Goal: Navigation & Orientation: Find specific page/section

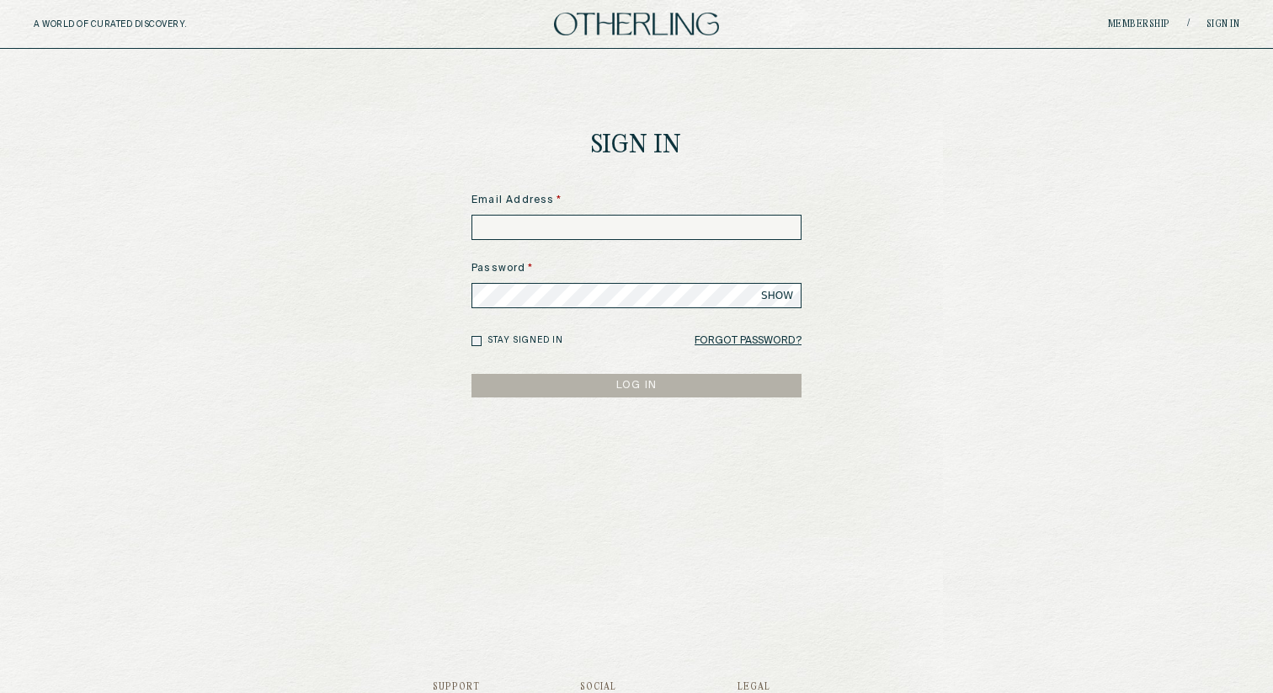
type input "**********"
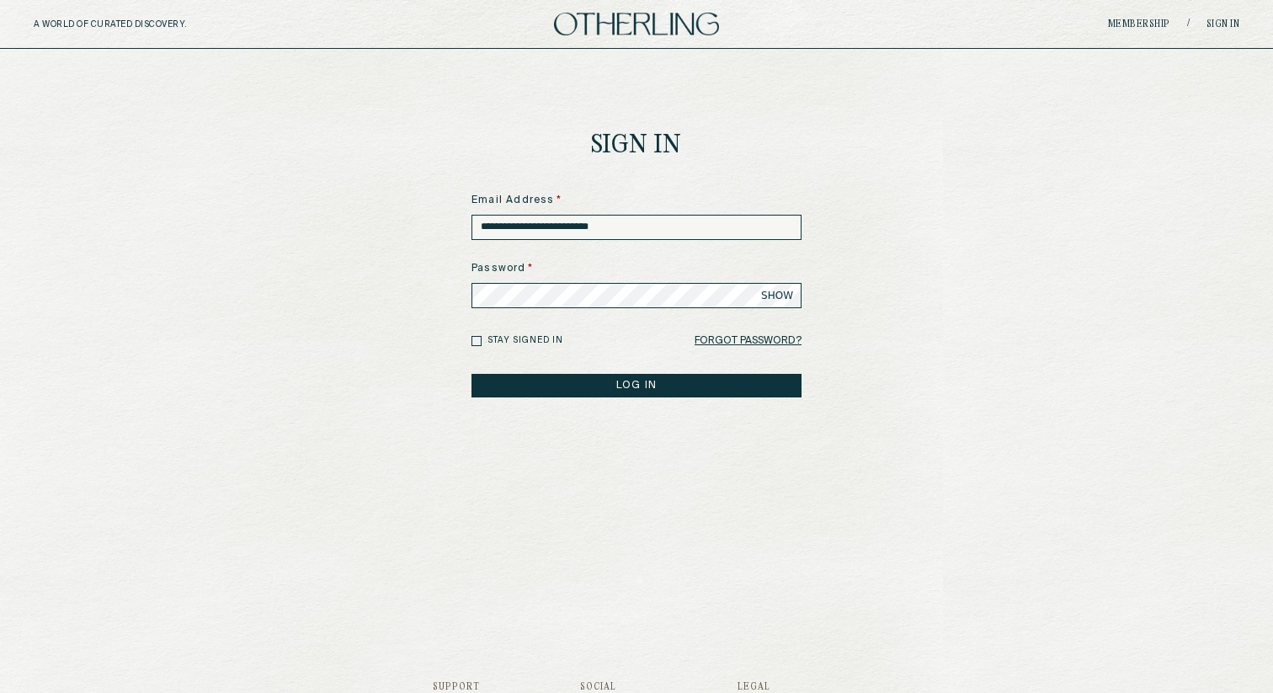
click at [410, 429] on main "**********" at bounding box center [636, 324] width 1273 height 551
click at [641, 388] on button "LOG IN" at bounding box center [637, 386] width 330 height 24
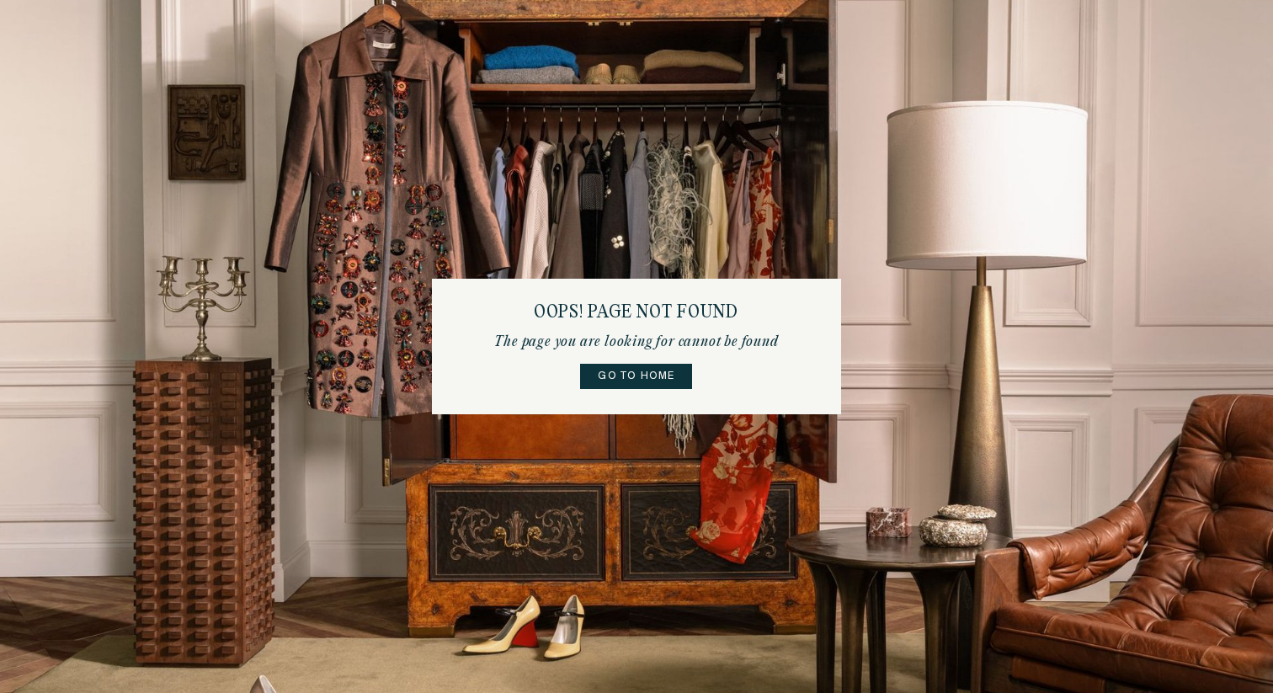
click at [655, 379] on link "Go to home" at bounding box center [636, 376] width 112 height 25
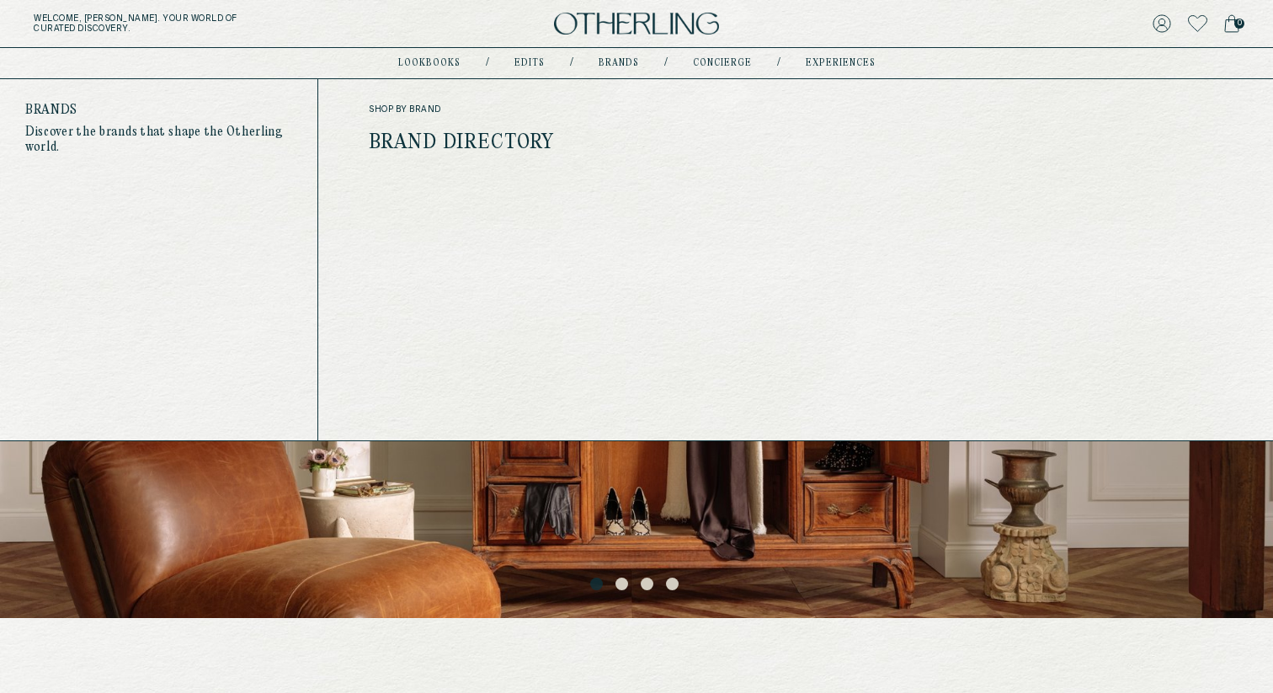
click at [534, 141] on link "Brand Directory" at bounding box center [462, 143] width 186 height 22
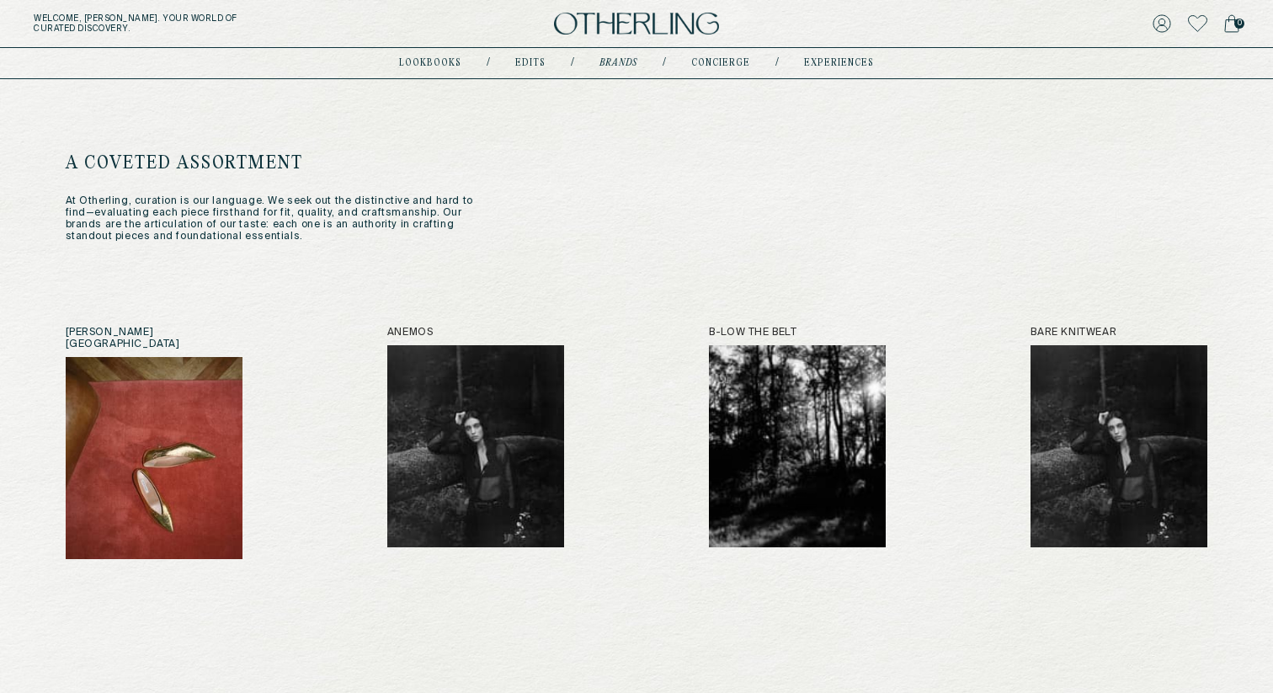
click at [160, 421] on img at bounding box center [154, 458] width 177 height 202
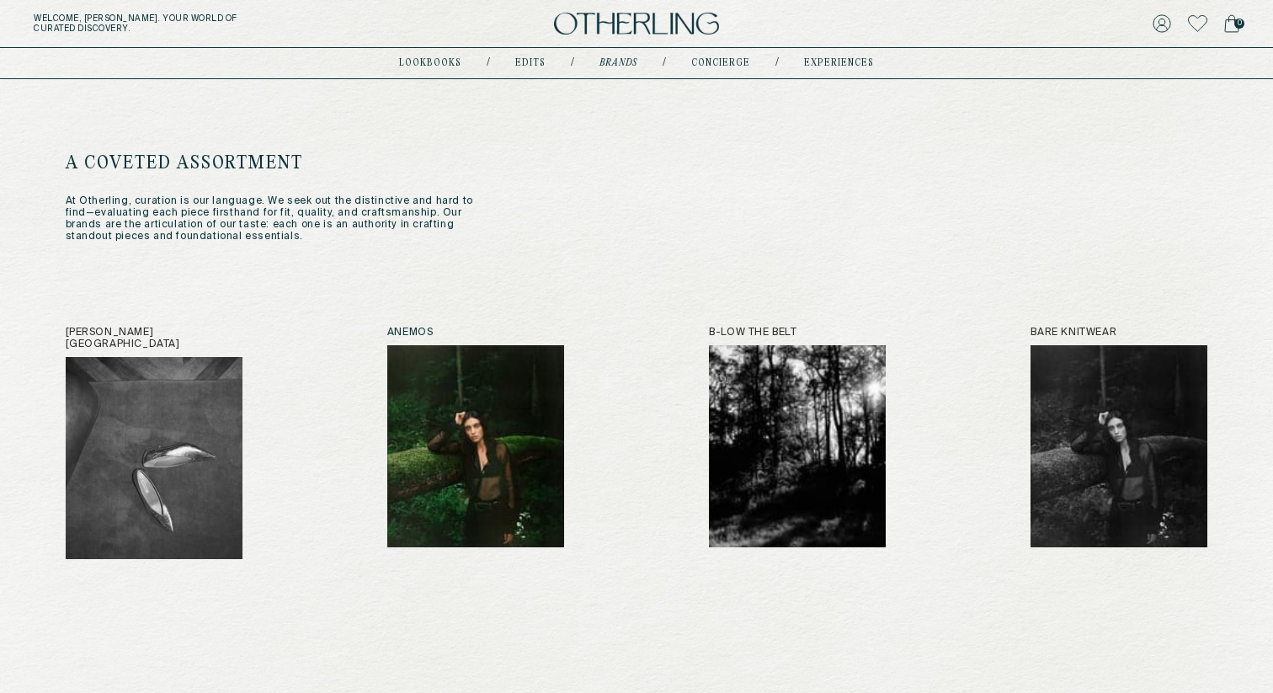
click at [446, 390] on img at bounding box center [475, 446] width 177 height 202
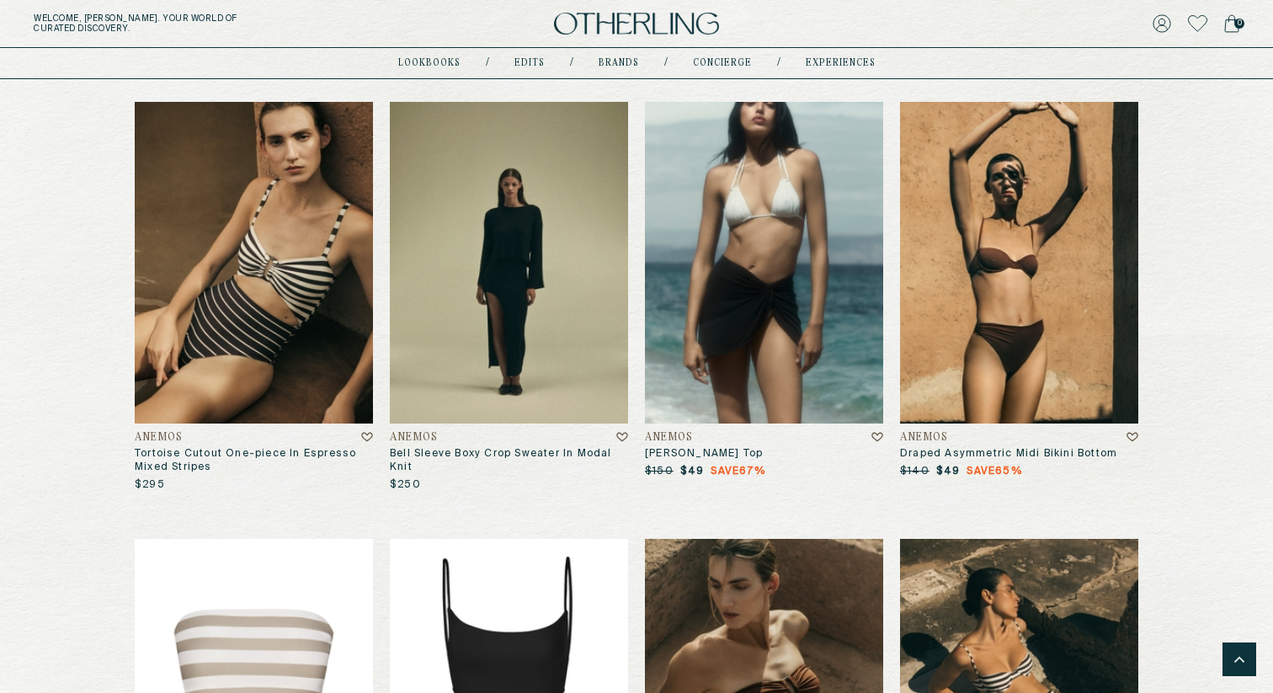
scroll to position [2124, 0]
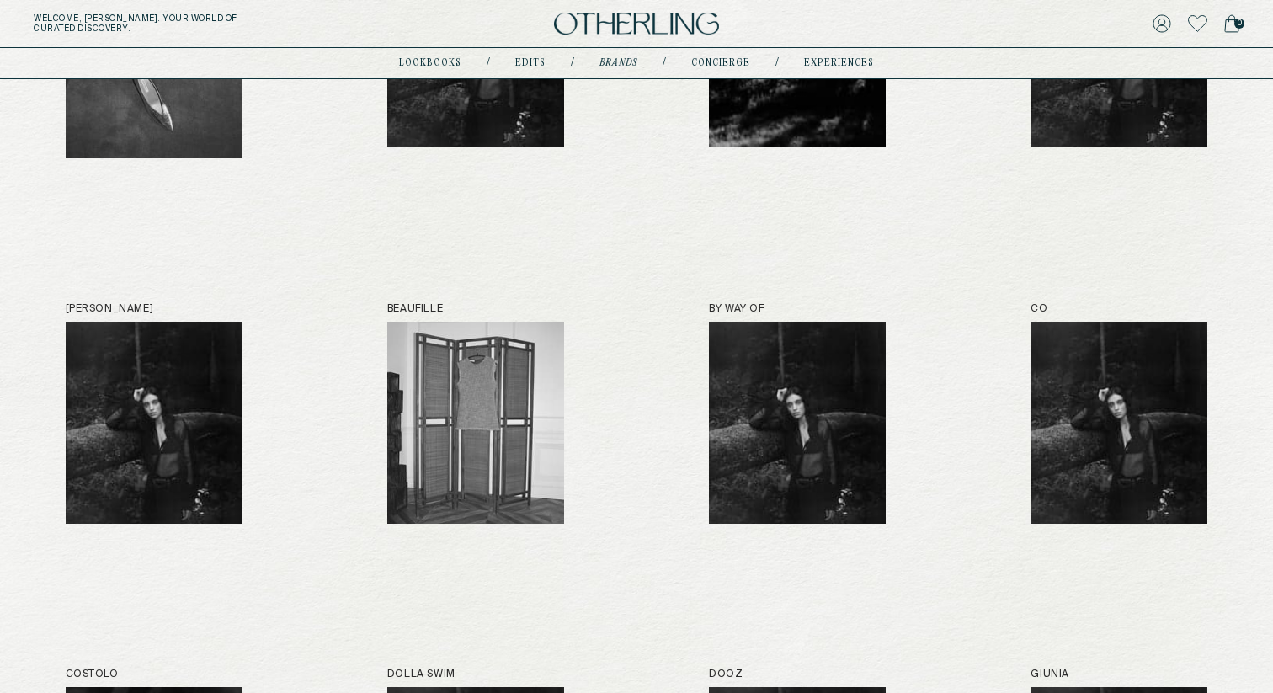
scroll to position [467, 0]
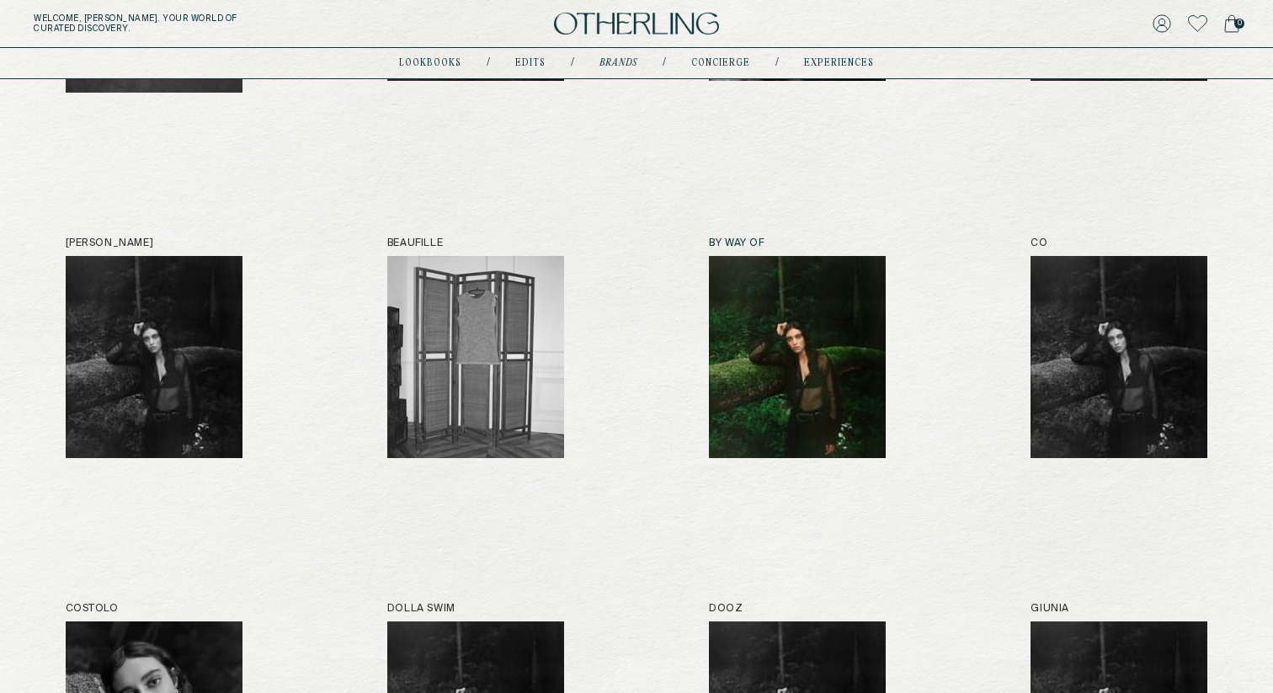
click at [766, 375] on img at bounding box center [797, 357] width 177 height 202
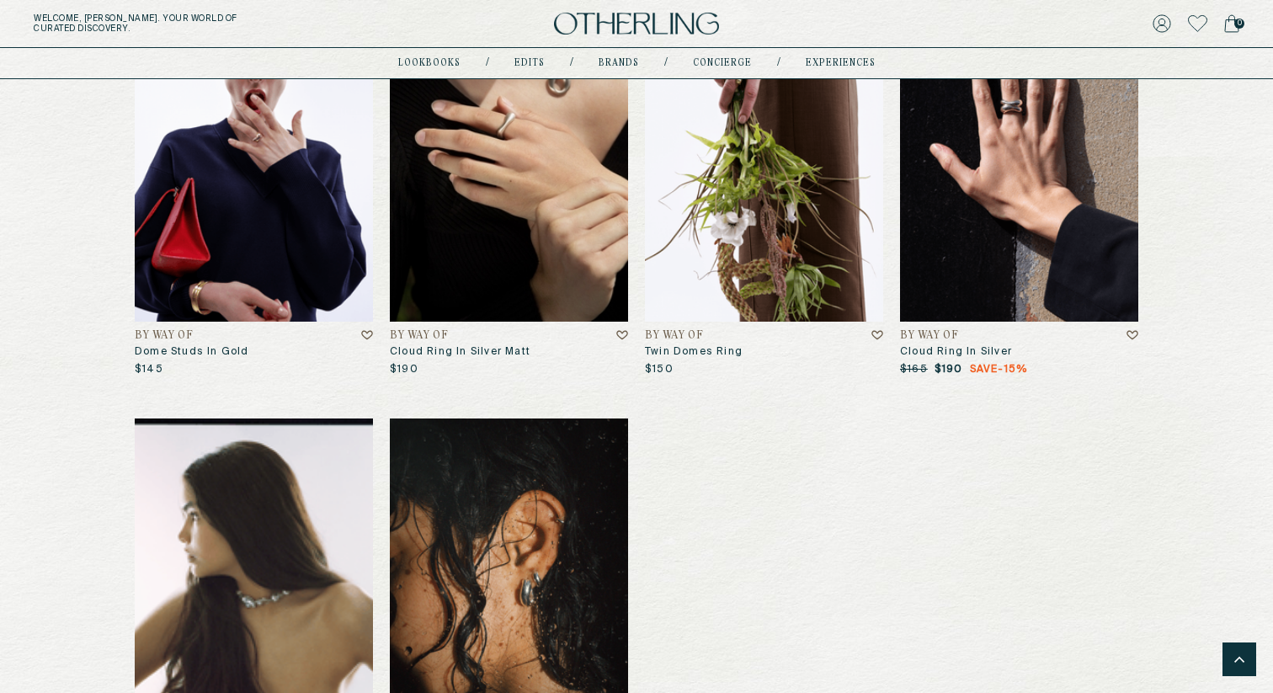
scroll to position [3332, 0]
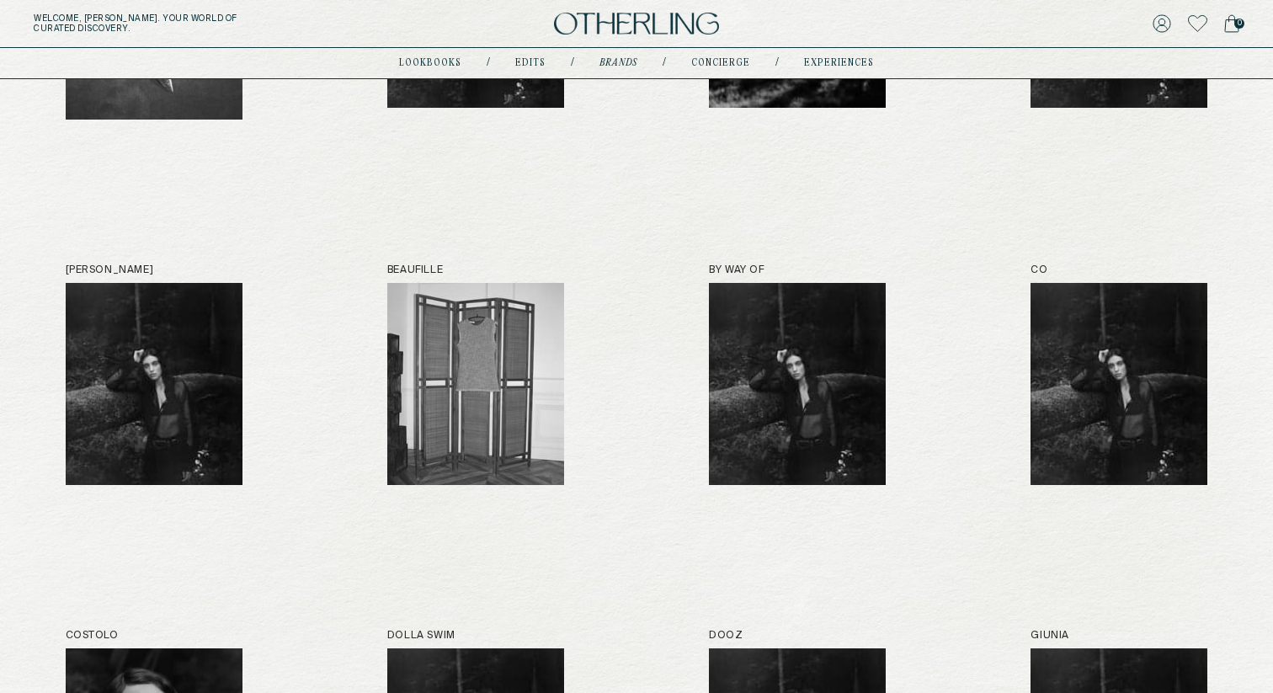
scroll to position [613, 0]
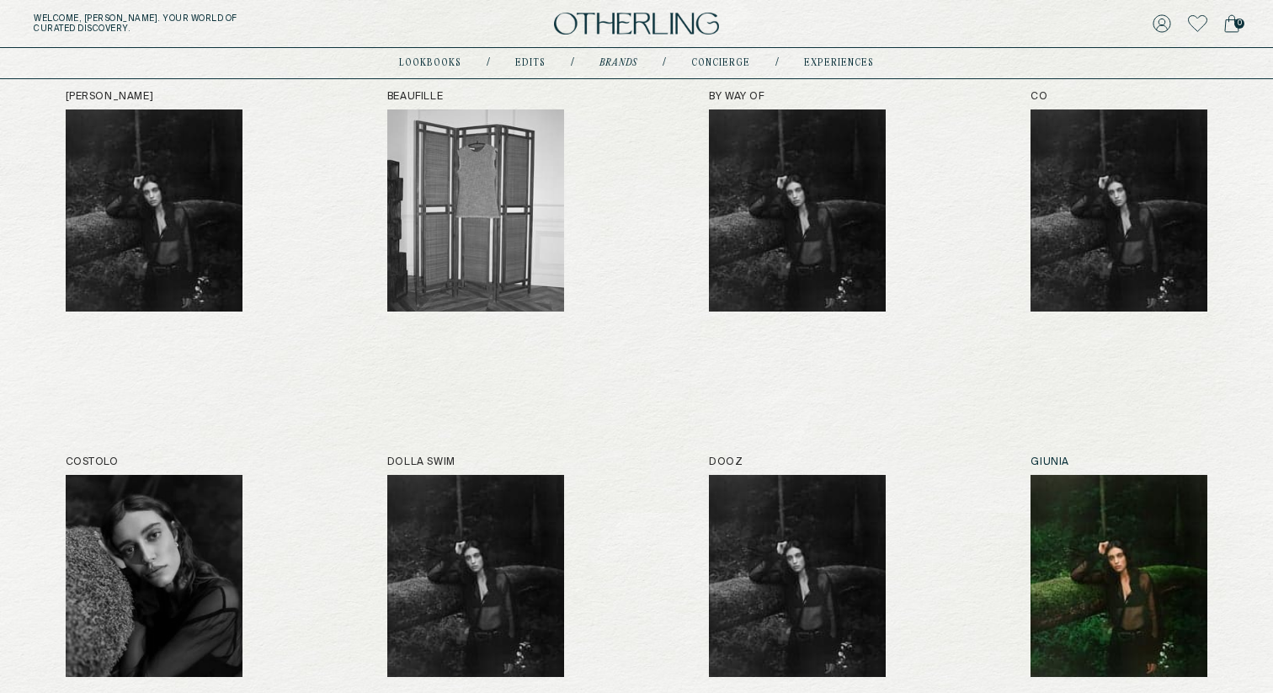
click at [1084, 517] on img at bounding box center [1119, 576] width 177 height 202
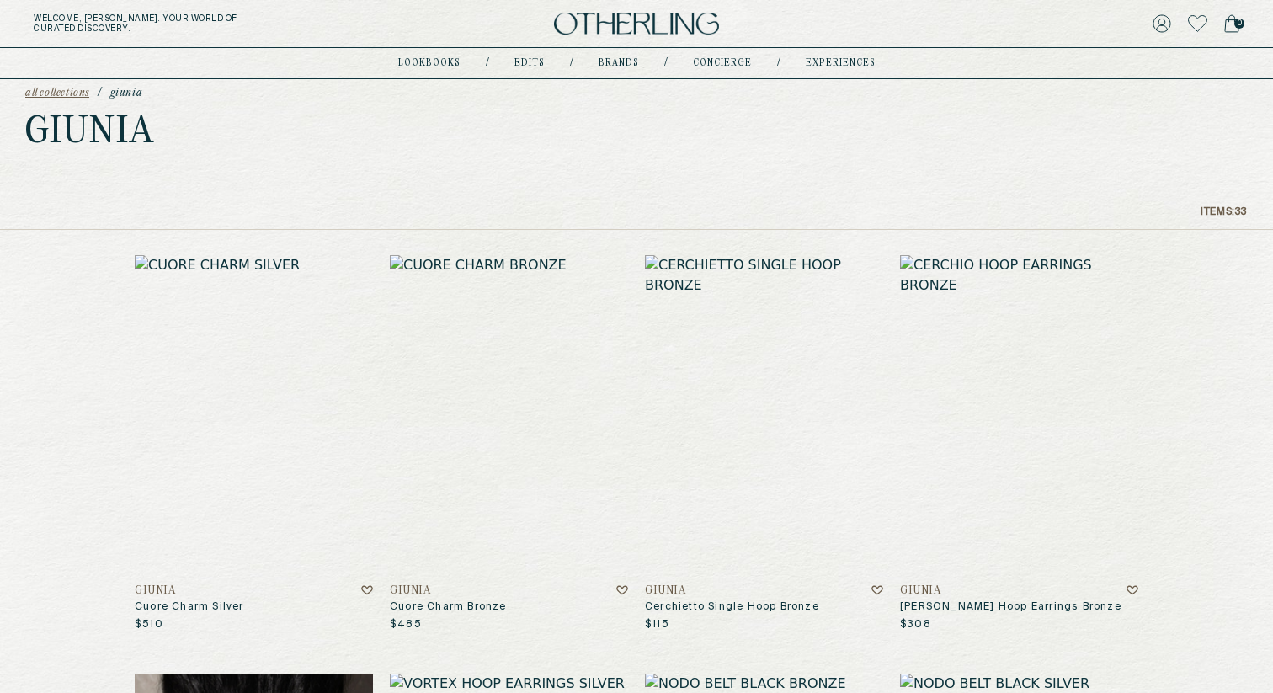
scroll to position [32, 0]
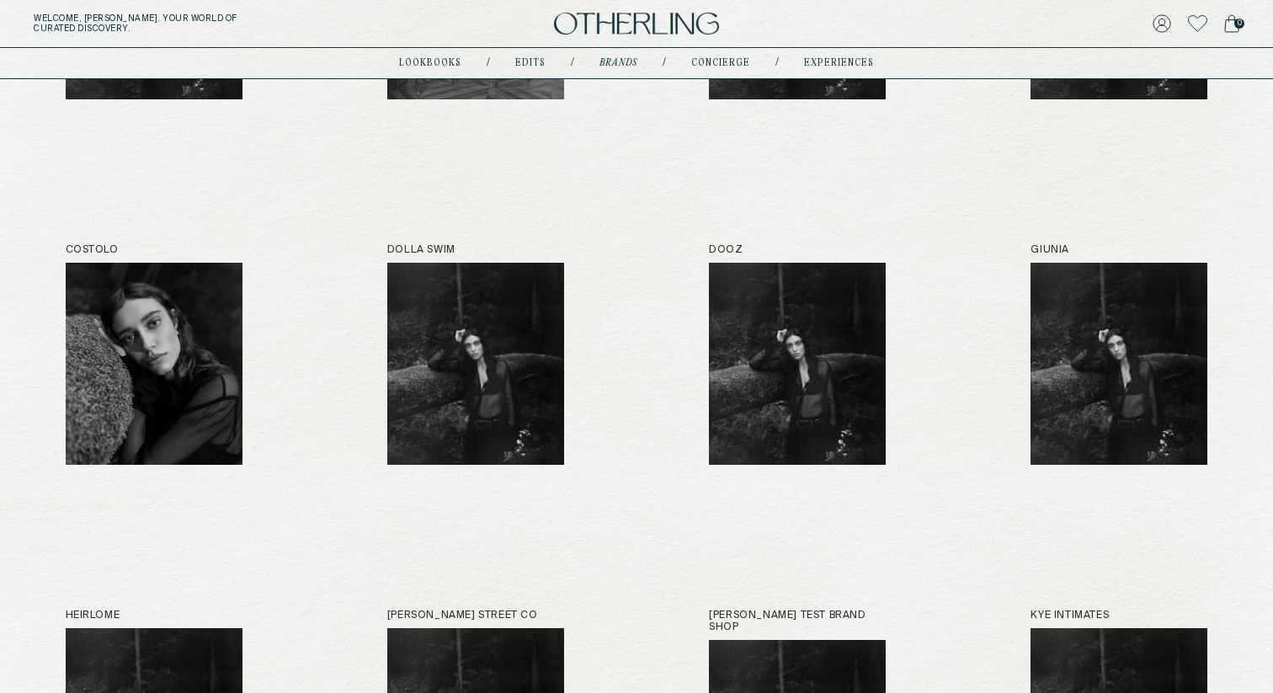
scroll to position [1023, 0]
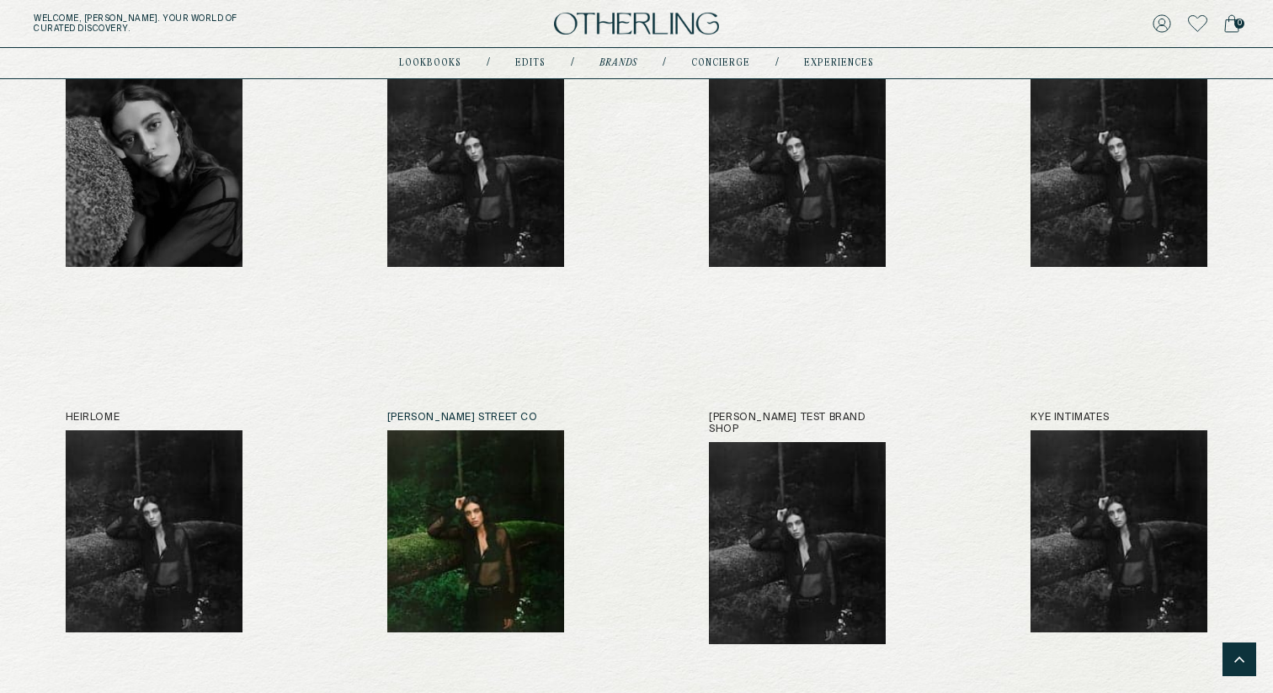
click at [464, 499] on img at bounding box center [475, 531] width 177 height 202
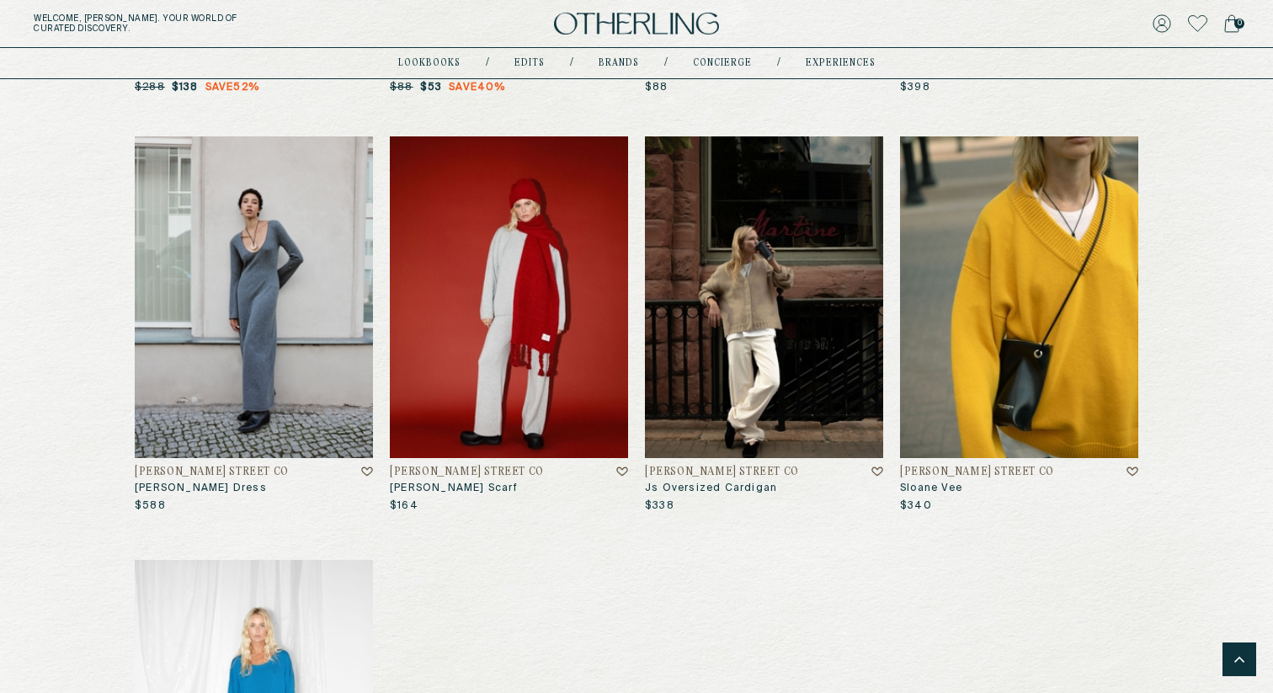
scroll to position [1477, 0]
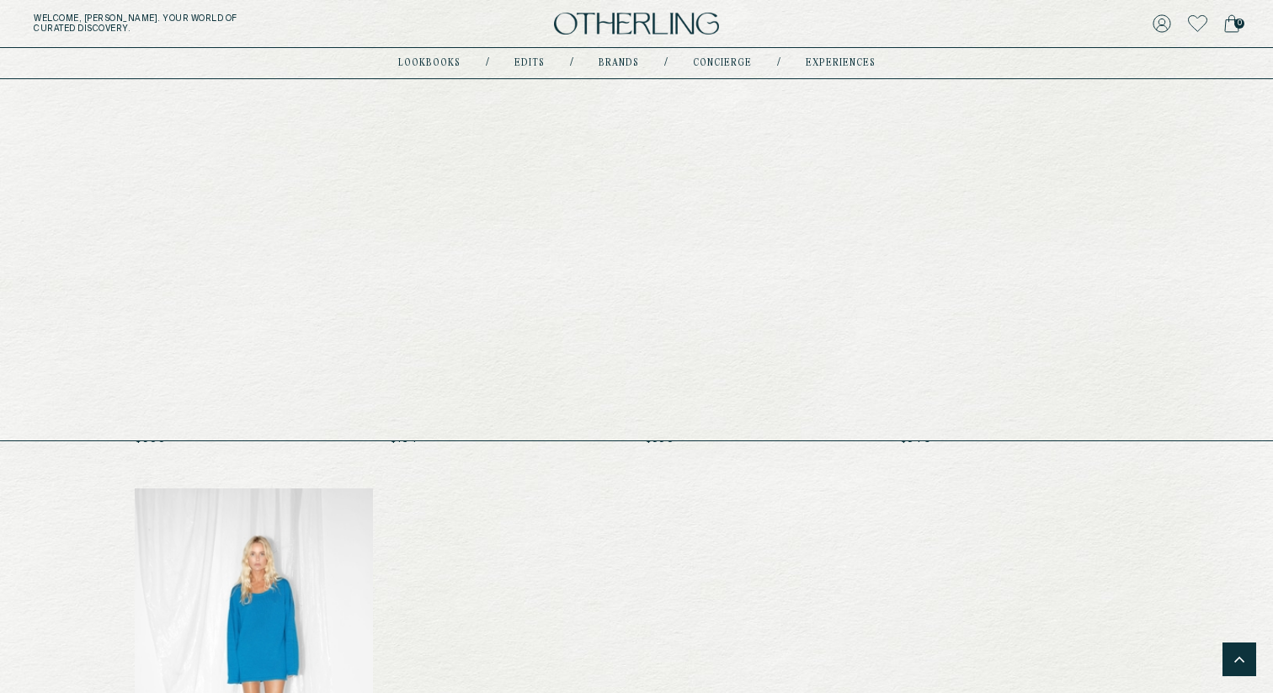
click at [522, 56] on div "lookbooks / Edits / Brands / concierge / experiences" at bounding box center [637, 63] width 478 height 30
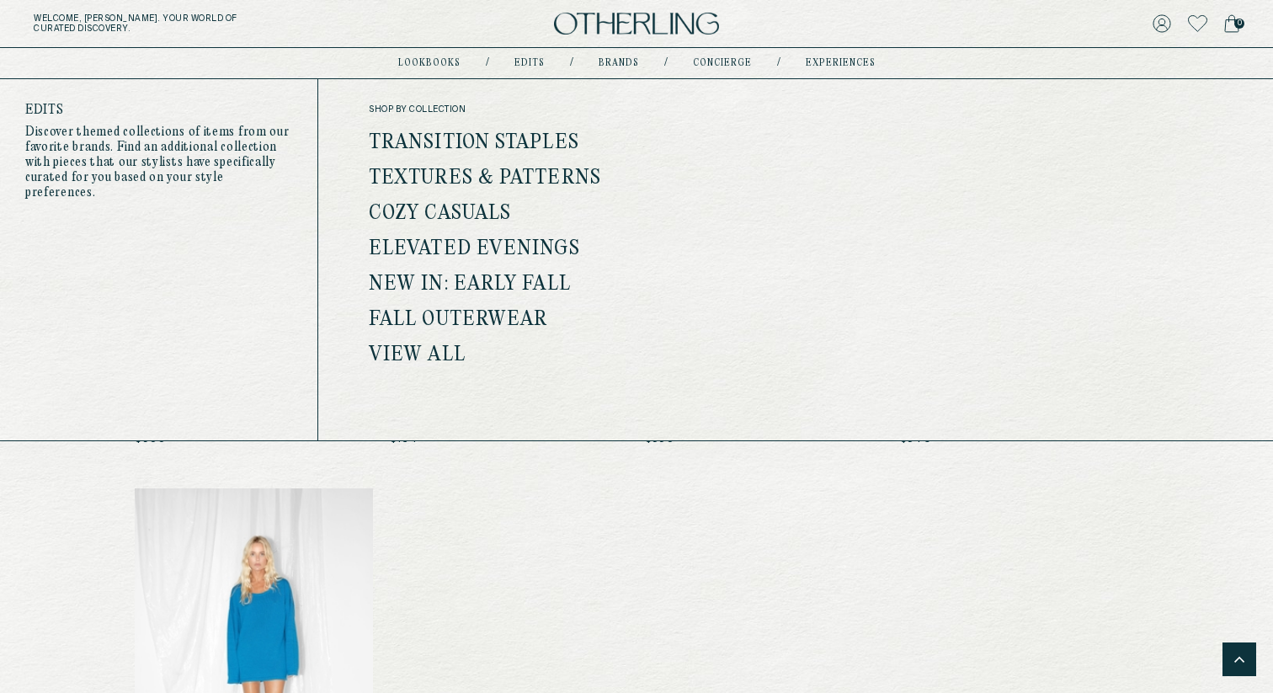
click at [459, 139] on link "Transition Staples" at bounding box center [474, 143] width 211 height 22
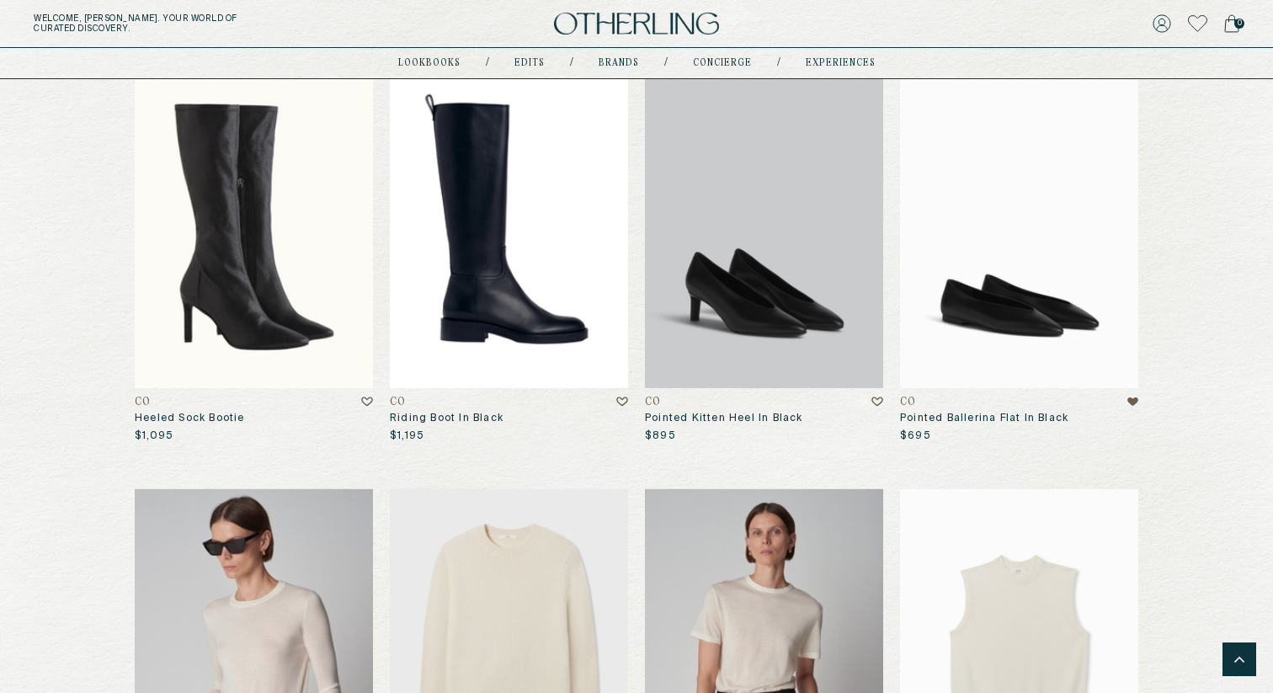
scroll to position [5233, 0]
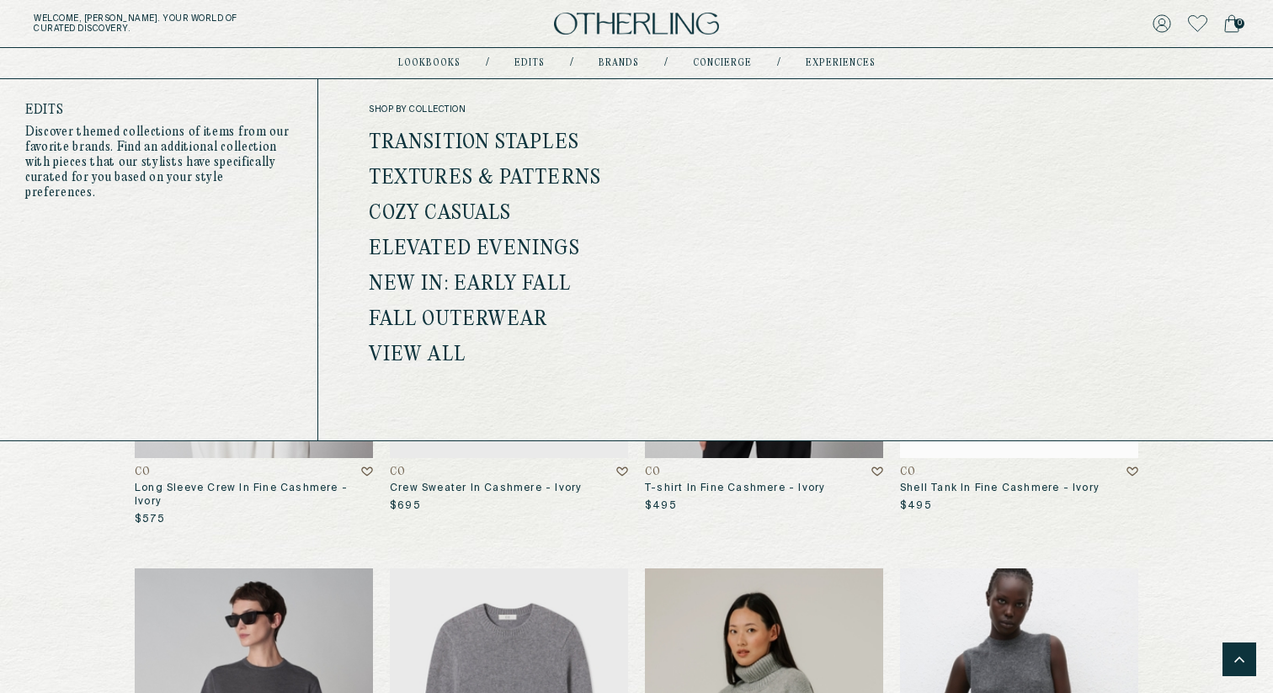
click at [502, 208] on link "Cozy Casuals" at bounding box center [440, 214] width 142 height 22
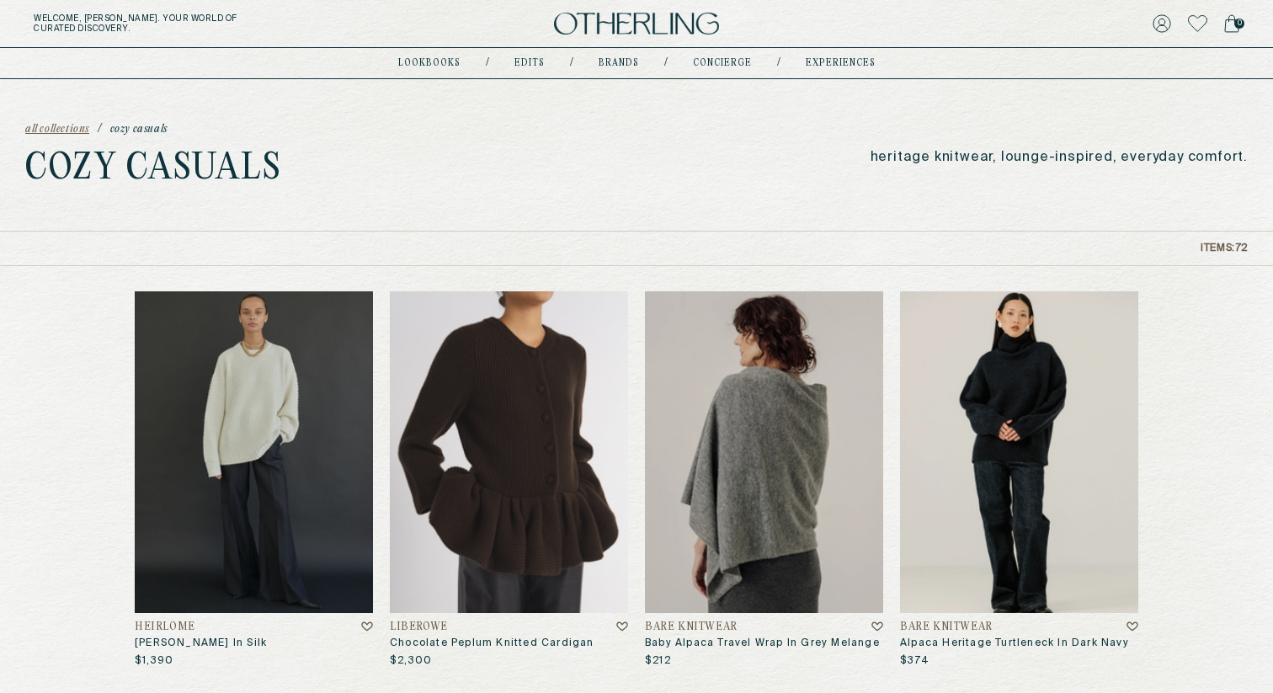
click at [784, 352] on img at bounding box center [764, 452] width 238 height 322
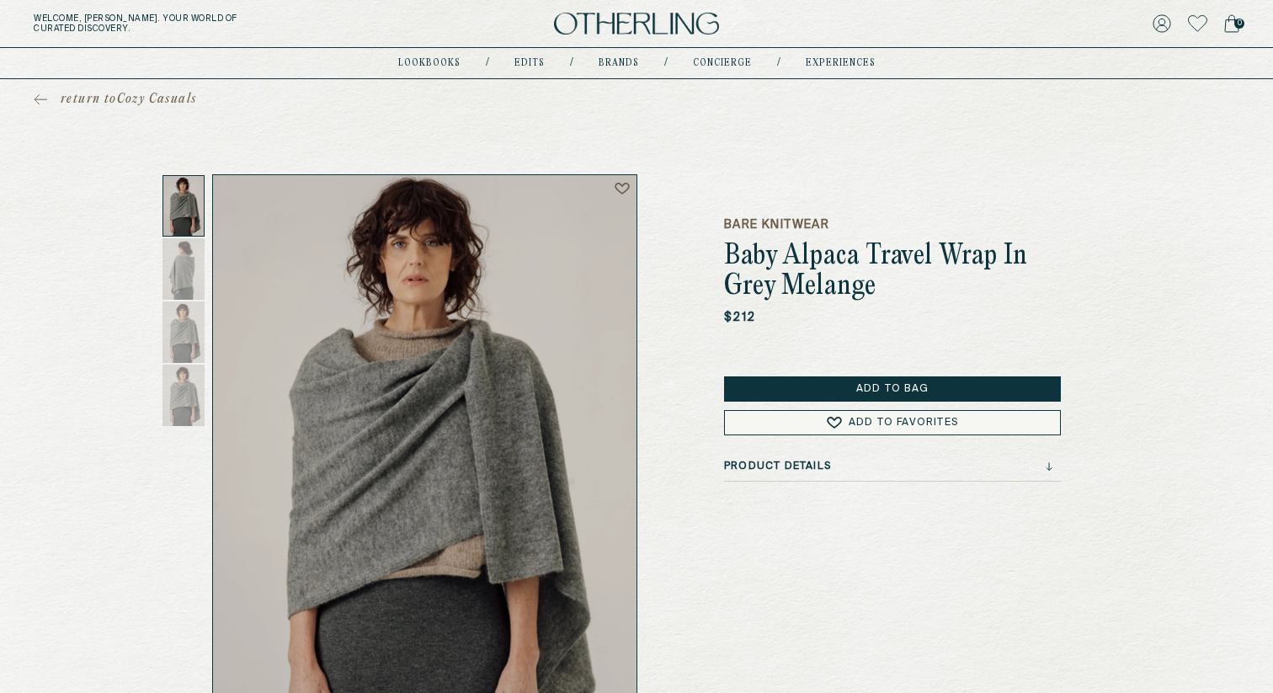
click at [769, 462] on h3 "Product Details" at bounding box center [777, 467] width 107 height 12
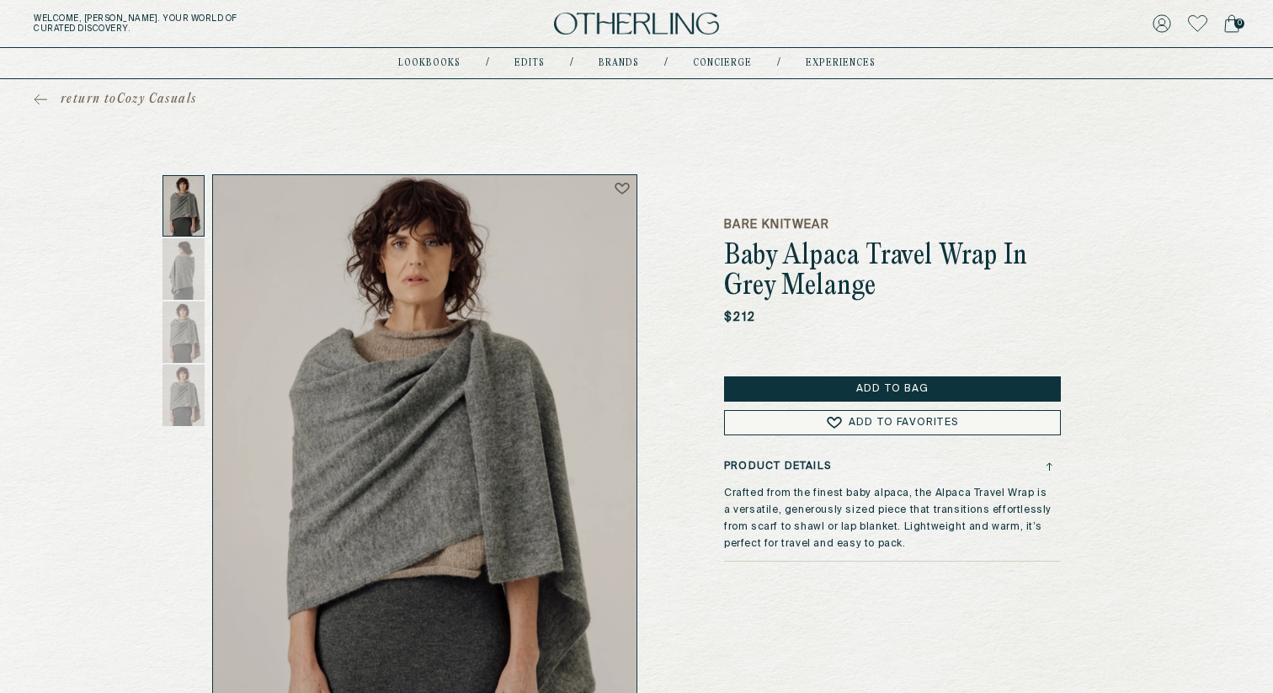
click at [769, 462] on h3 "Product Details" at bounding box center [777, 467] width 107 height 12
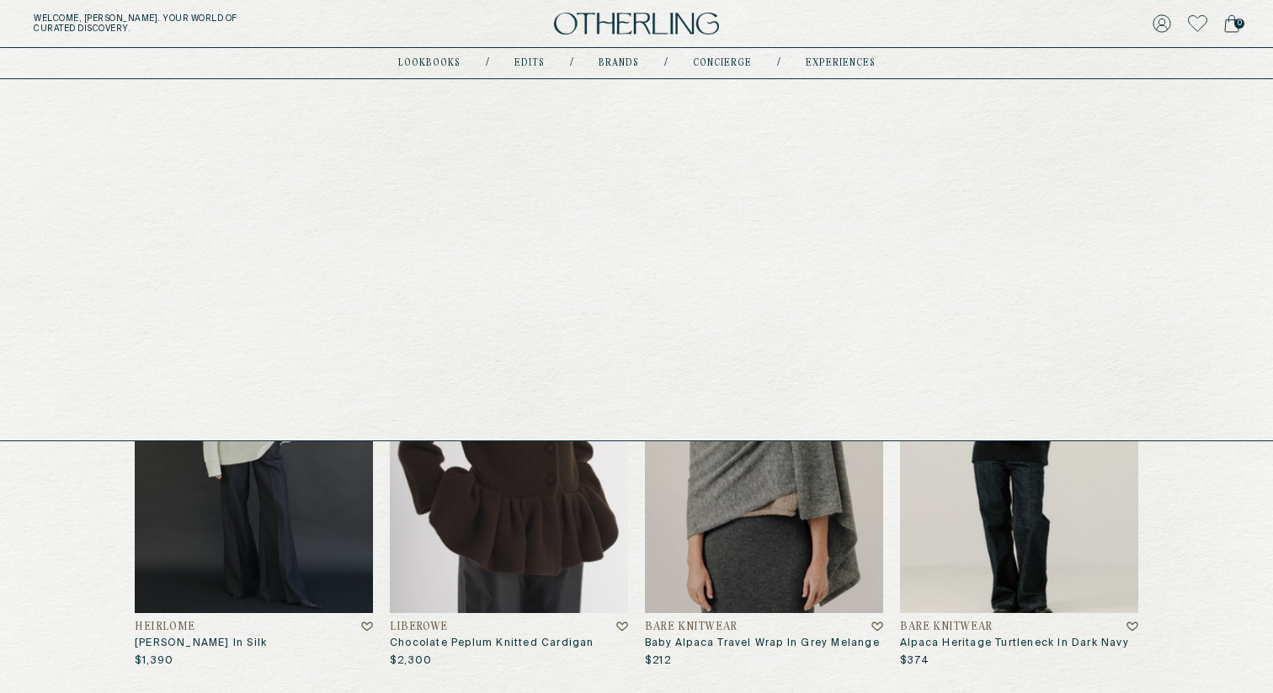
click at [732, 61] on link "concierge" at bounding box center [722, 63] width 59 height 8
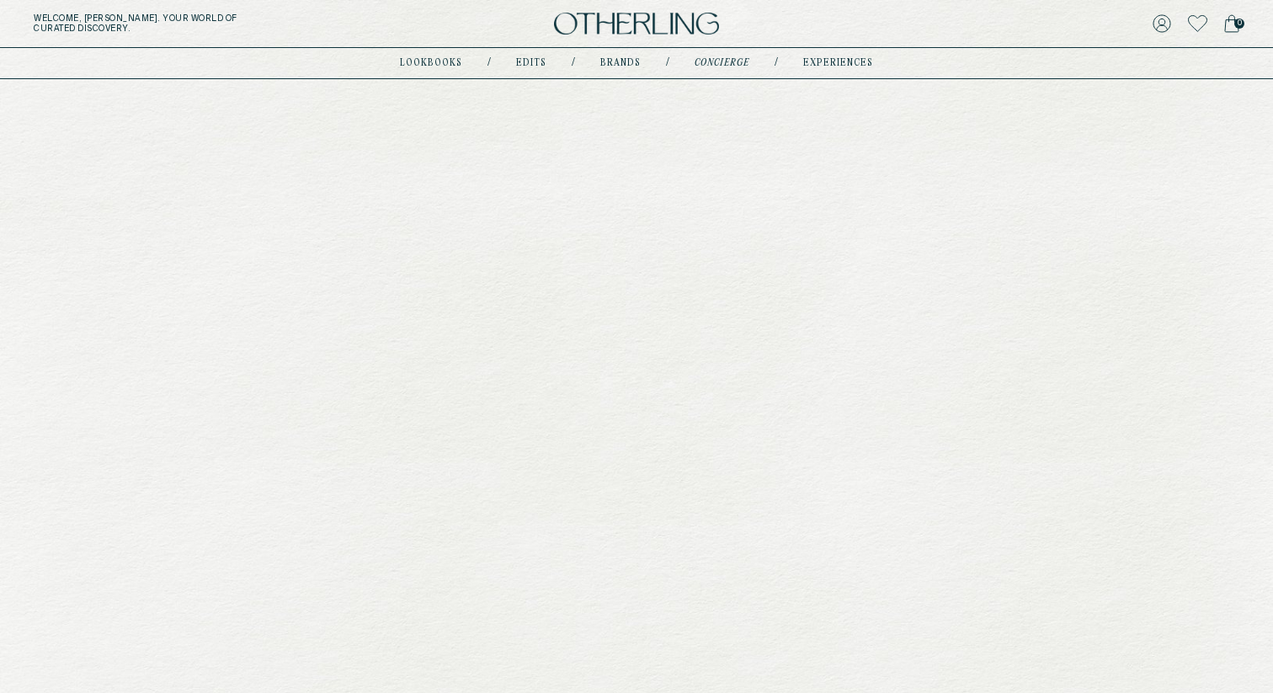
type input "********"
type input "**********"
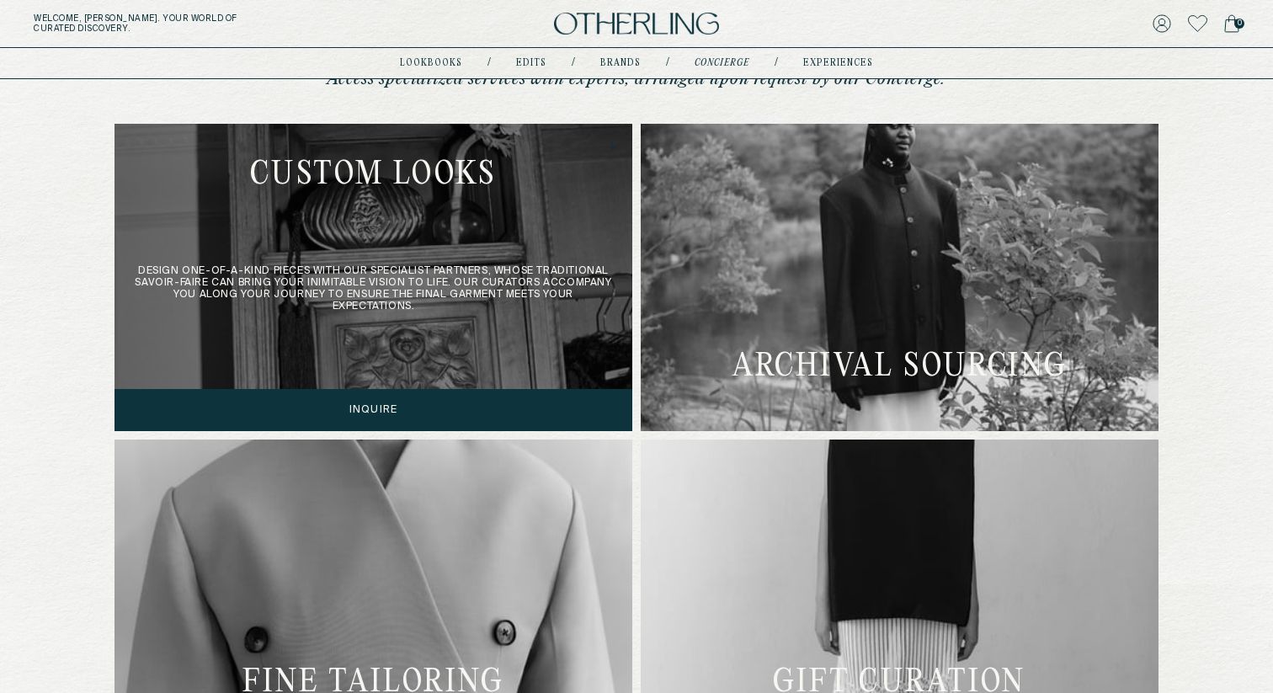
click at [481, 275] on div "Design one-of-a-kind pieces with our specialist partners, whose traditional sav…" at bounding box center [374, 277] width 518 height 307
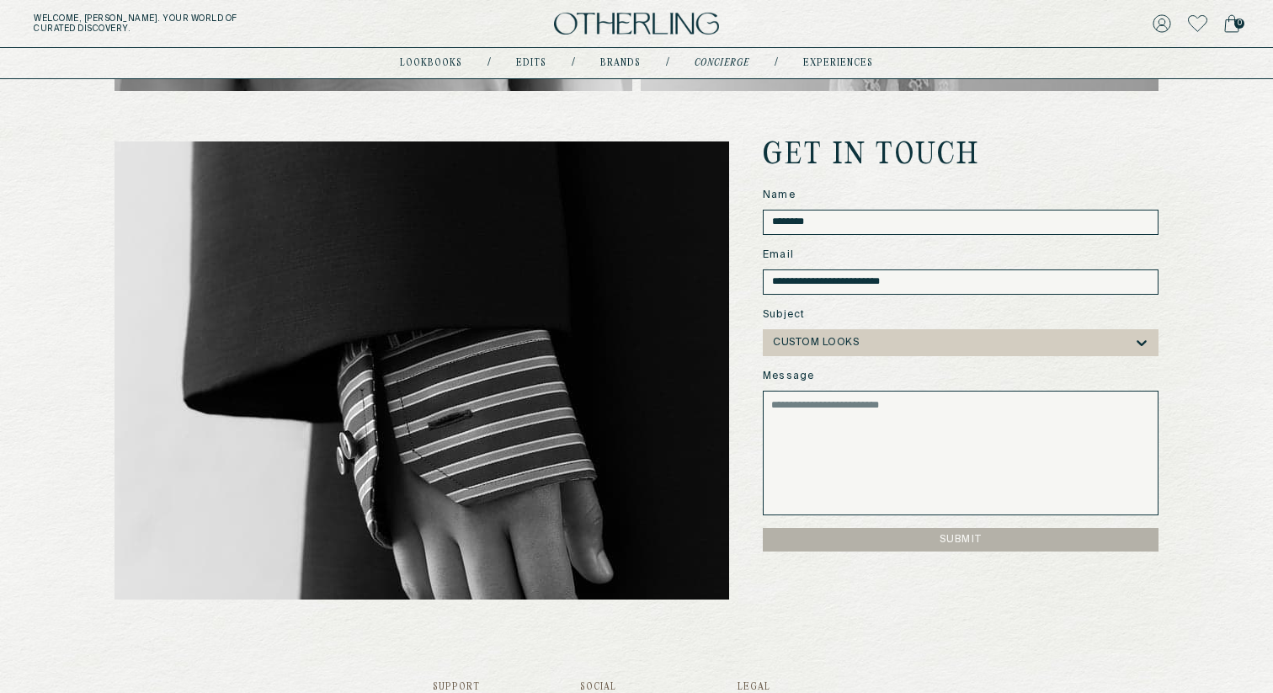
scroll to position [1217, 0]
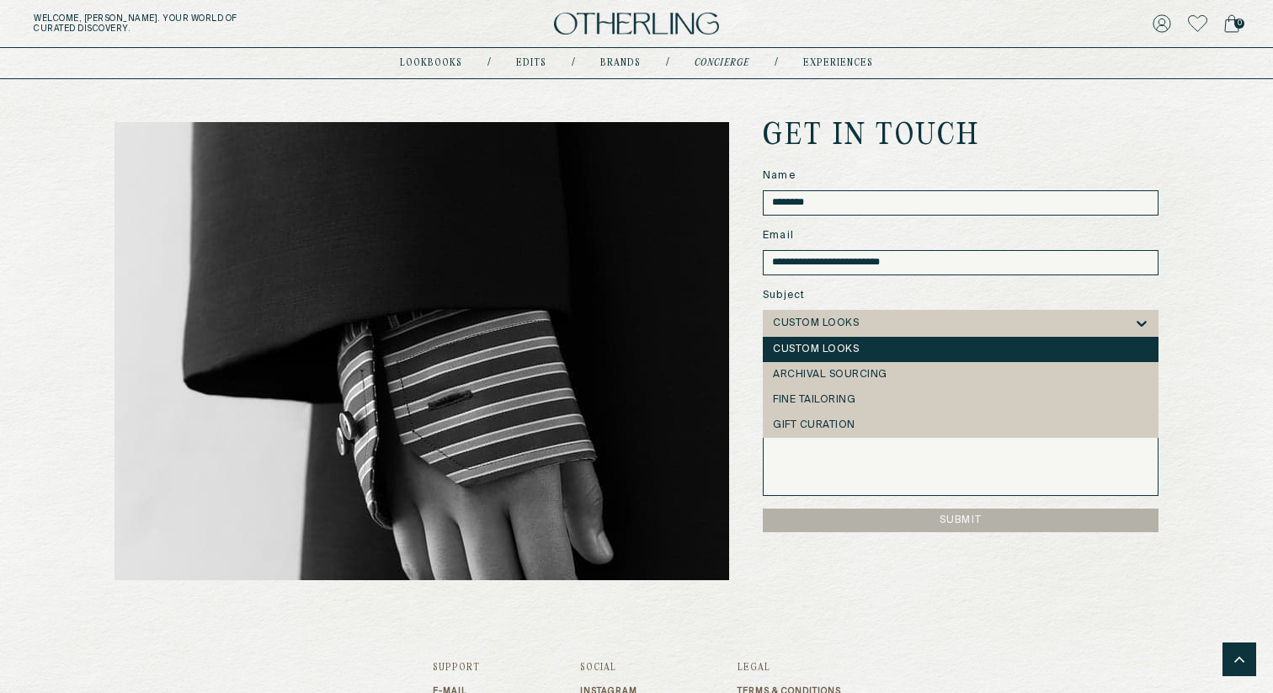
click at [822, 326] on div "CUSTOM LOOKS" at bounding box center [816, 324] width 86 height 12
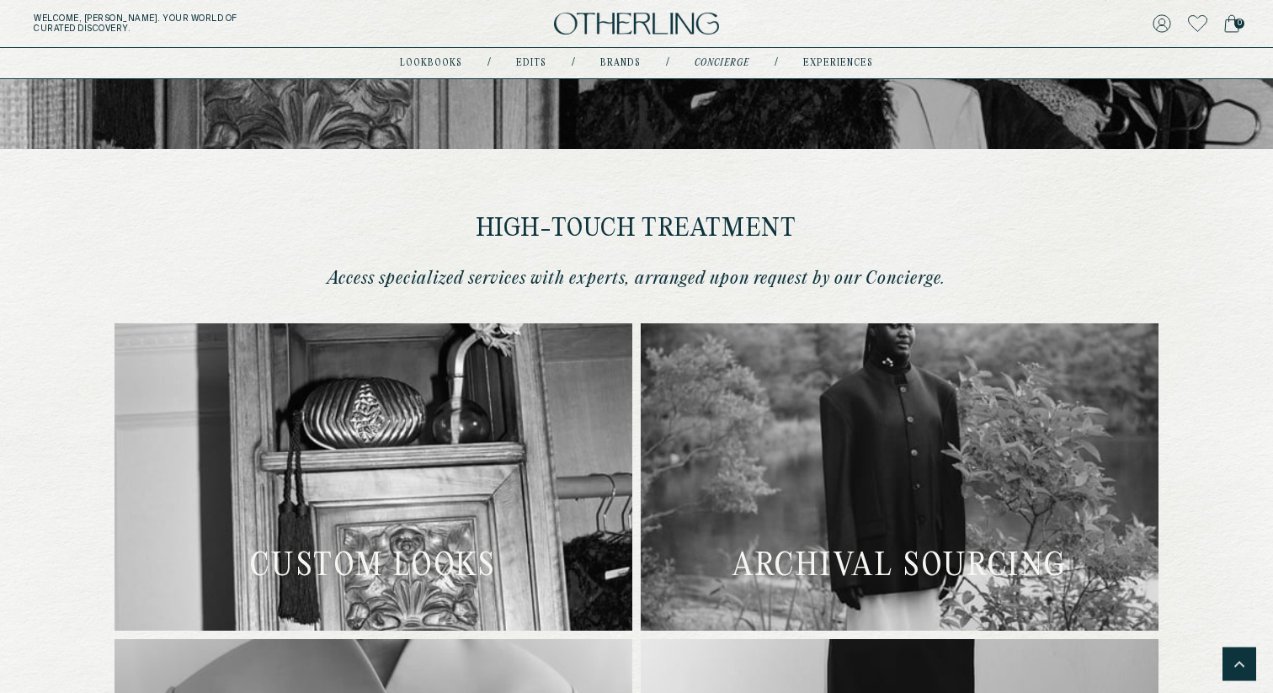
scroll to position [0, 0]
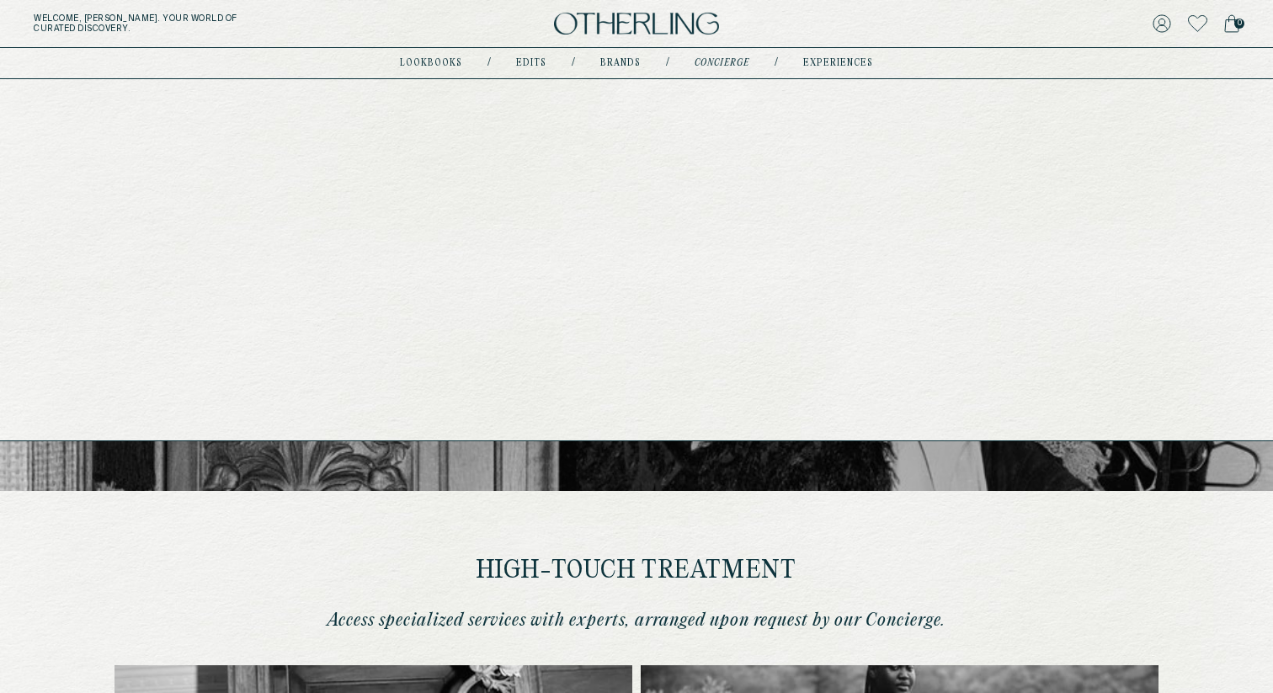
click at [826, 61] on link "experiences" at bounding box center [839, 63] width 70 height 8
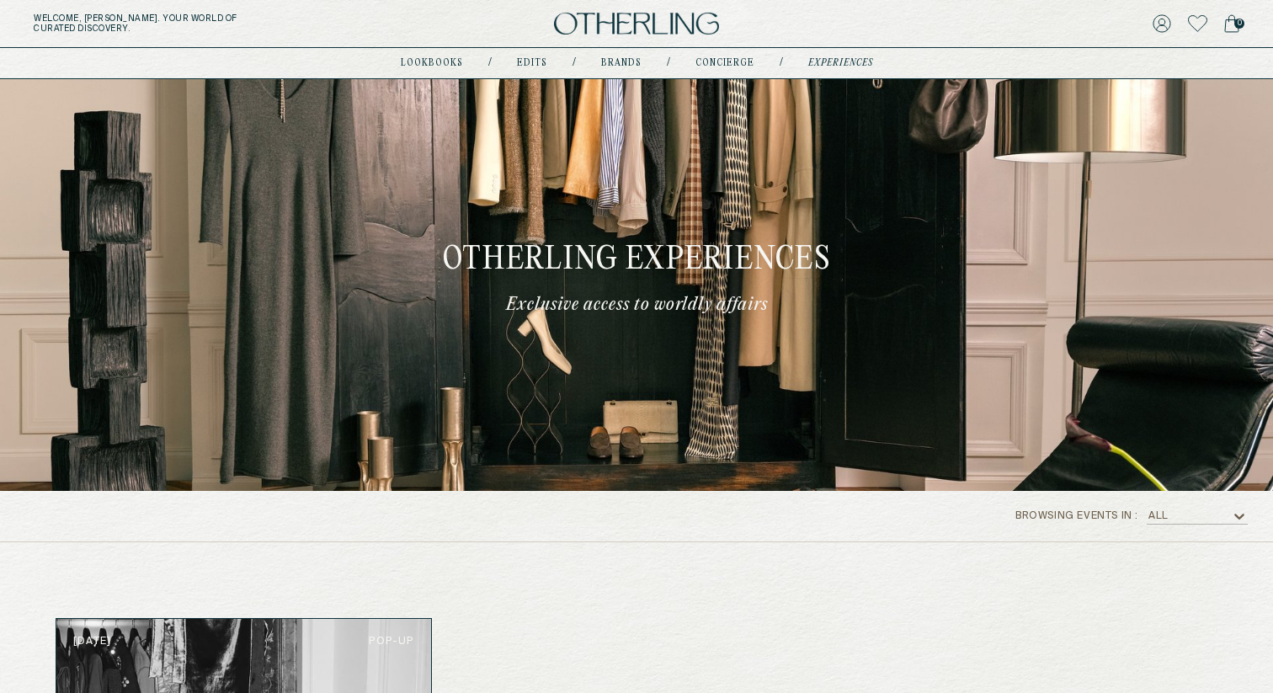
click at [1179, 516] on div "All" at bounding box center [1189, 516] width 84 height 17
click at [1170, 550] on div "[US_STATE]" at bounding box center [1197, 562] width 101 height 25
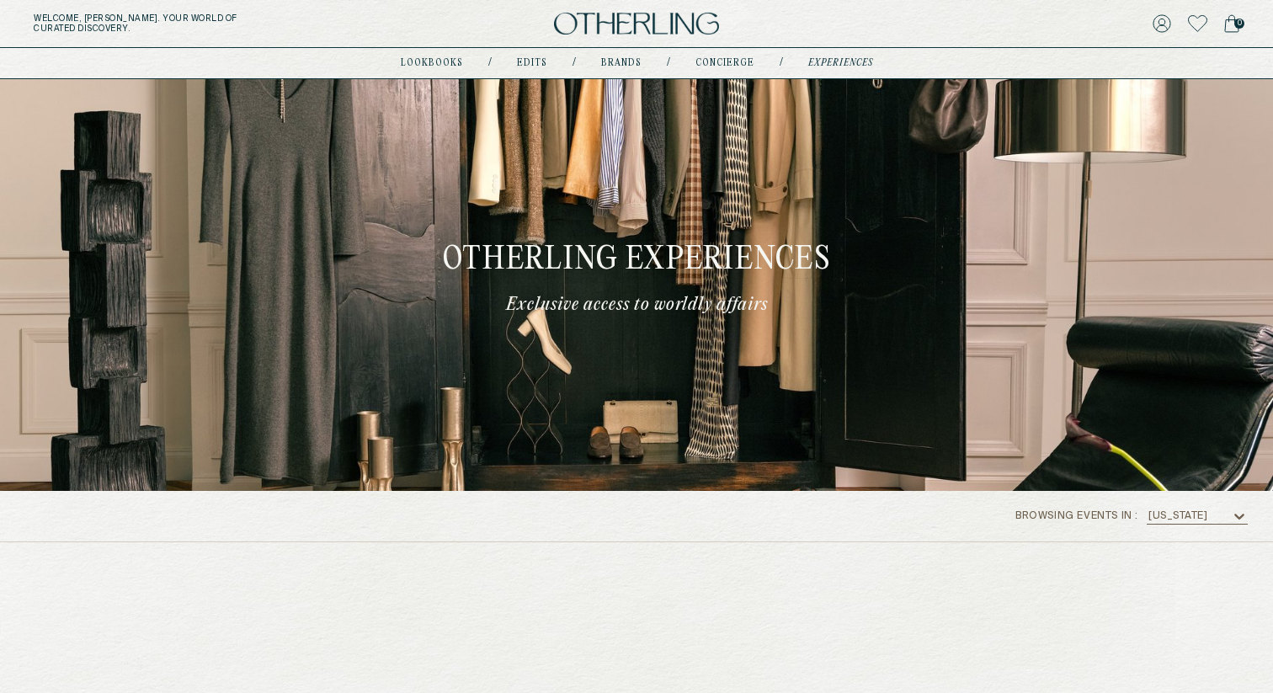
scroll to position [347, 0]
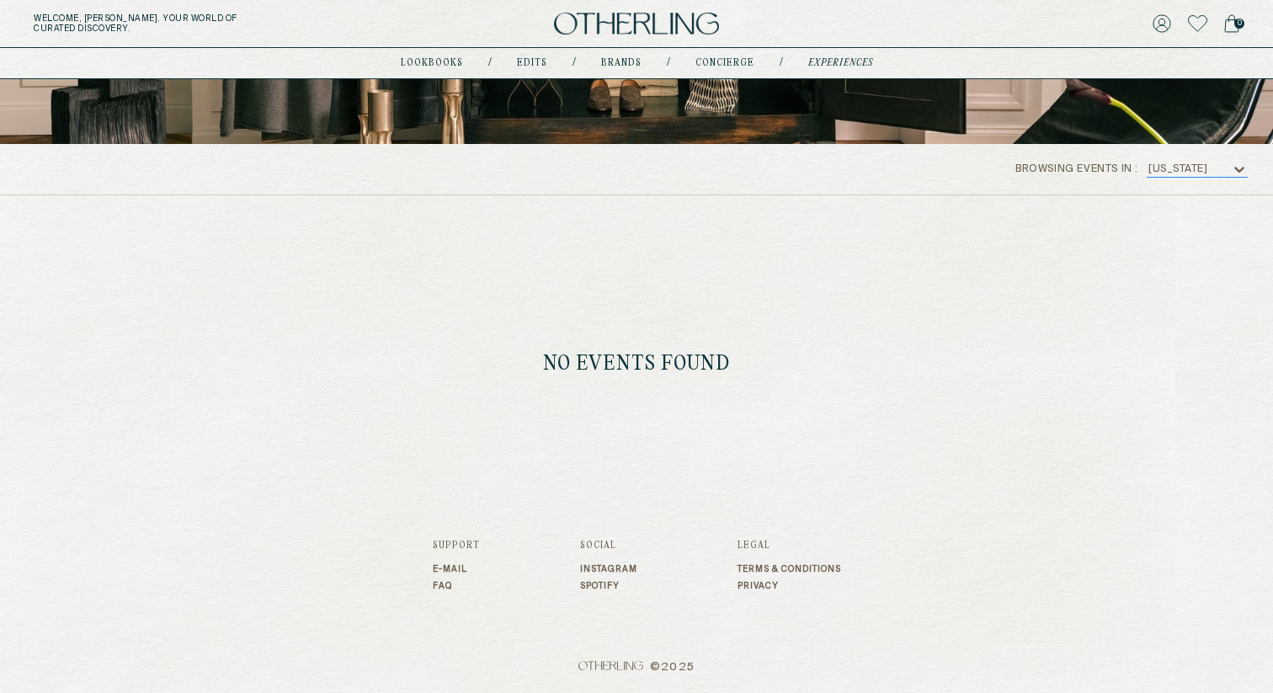
click at [1172, 169] on div "[US_STATE]" at bounding box center [1178, 169] width 59 height 12
click at [1172, 195] on div "All" at bounding box center [1197, 190] width 81 height 12
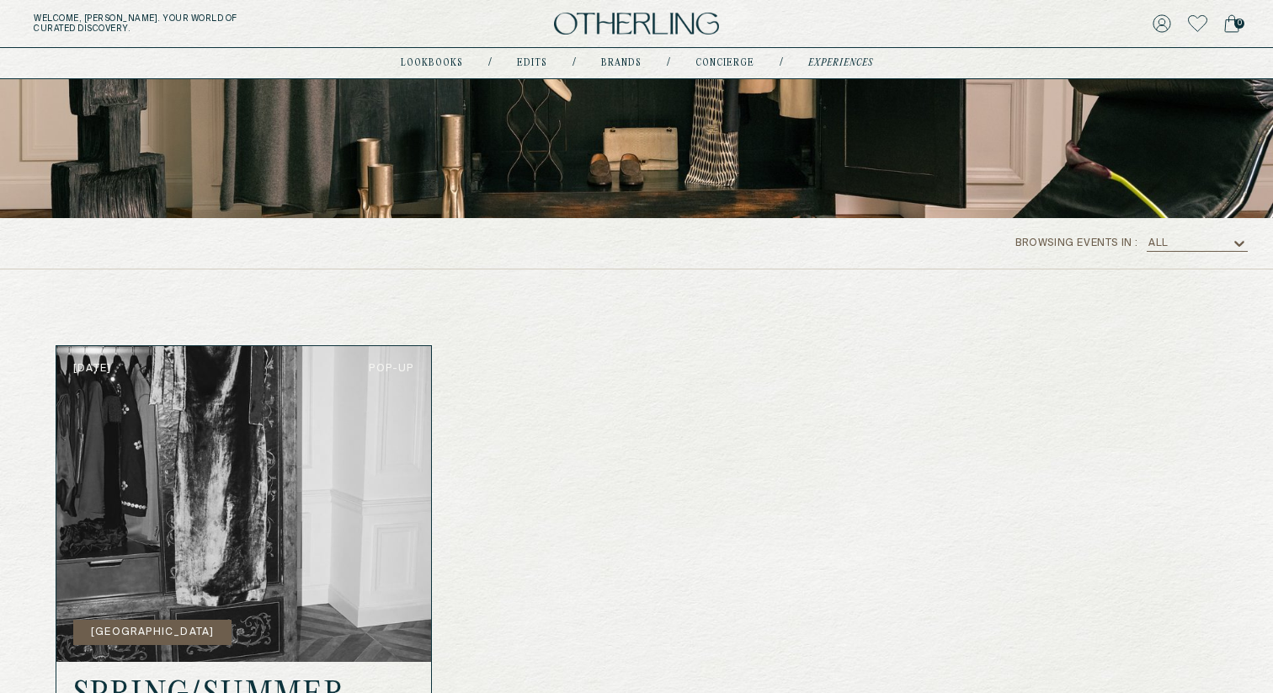
scroll to position [189, 0]
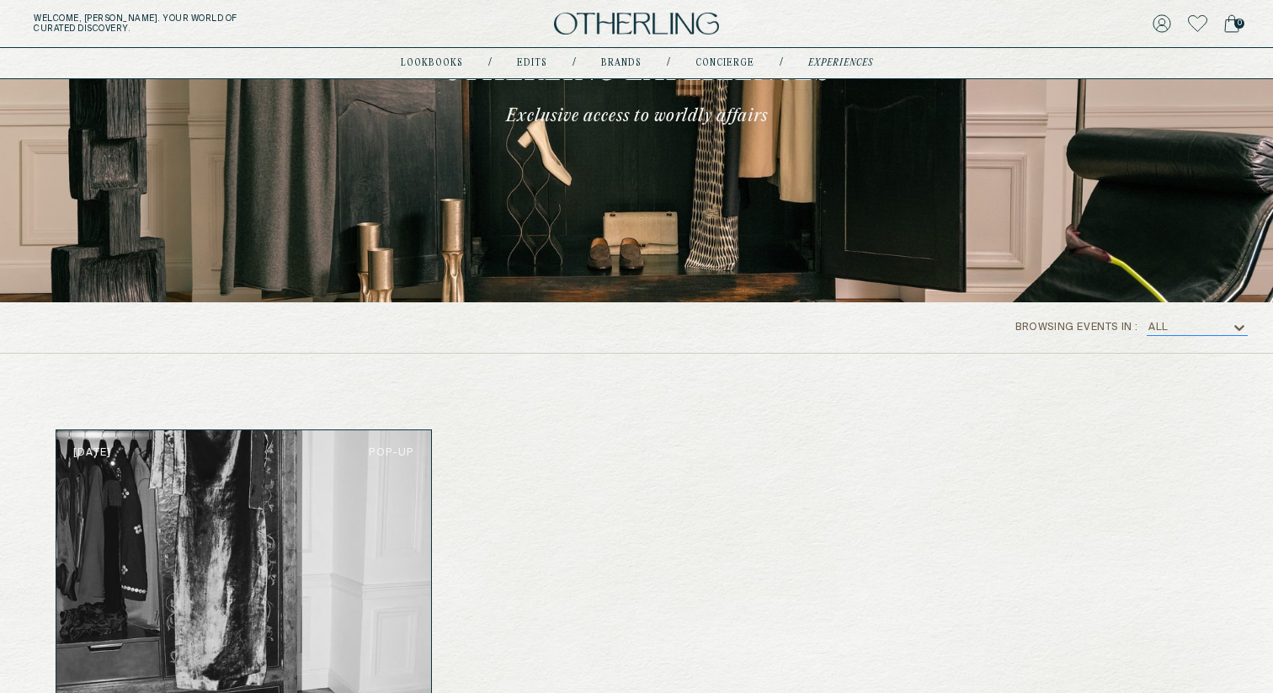
click at [1176, 328] on div "All" at bounding box center [1189, 327] width 84 height 17
click at [1178, 359] on div "All" at bounding box center [1197, 348] width 101 height 25
click at [1177, 323] on div "All" at bounding box center [1189, 327] width 84 height 17
click at [1176, 352] on div "All" at bounding box center [1197, 349] width 81 height 12
click at [1176, 335] on div "browsing events in : All" at bounding box center [636, 327] width 1273 height 51
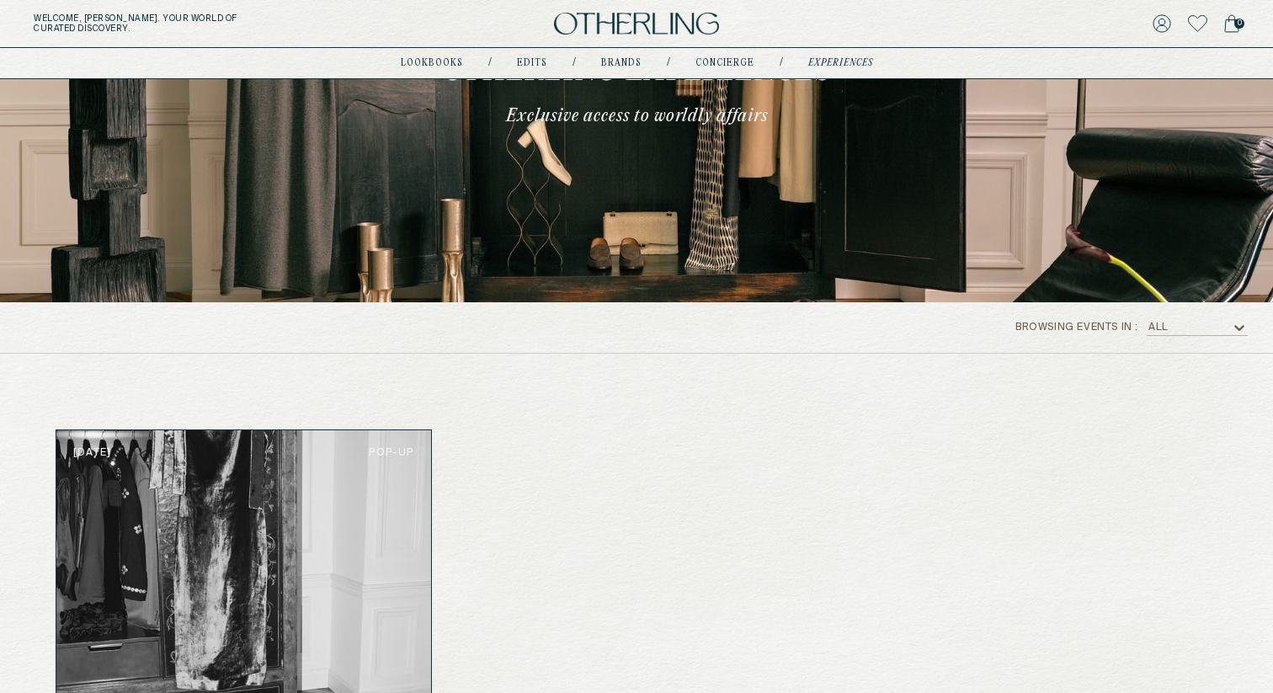
click at [1176, 319] on div "All" at bounding box center [1189, 327] width 84 height 17
click at [1175, 376] on div "[US_STATE]" at bounding box center [1197, 374] width 81 height 12
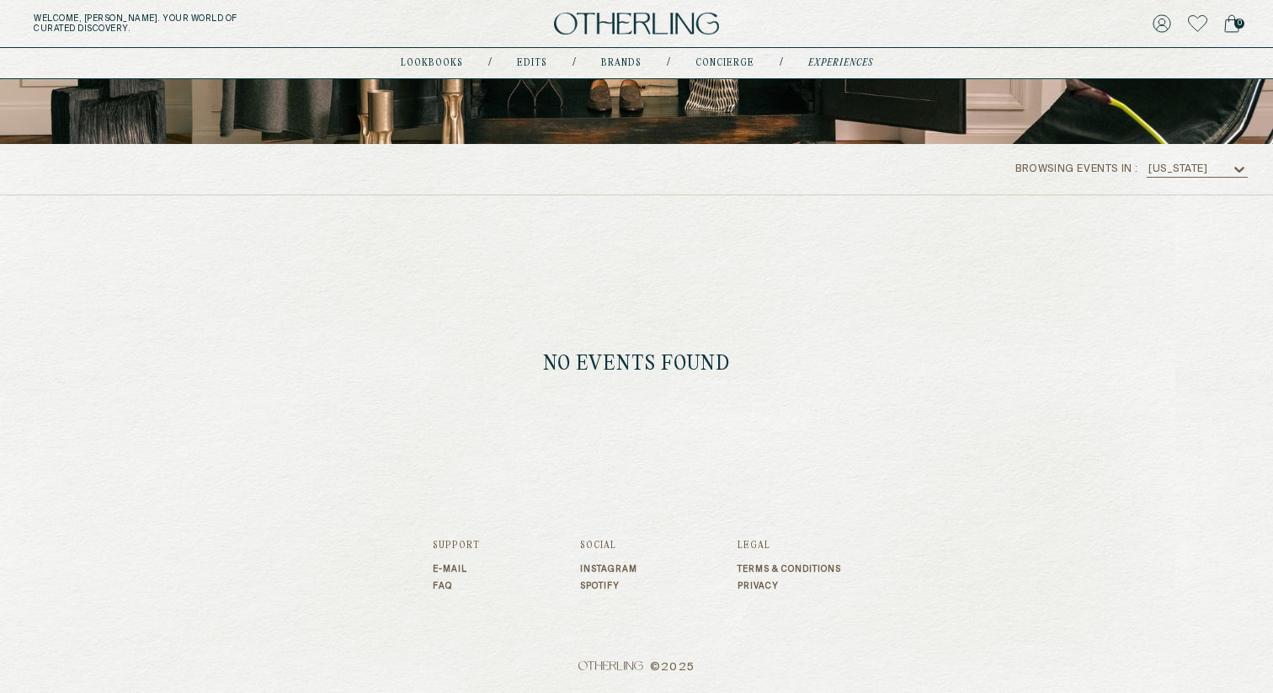
scroll to position [0, 0]
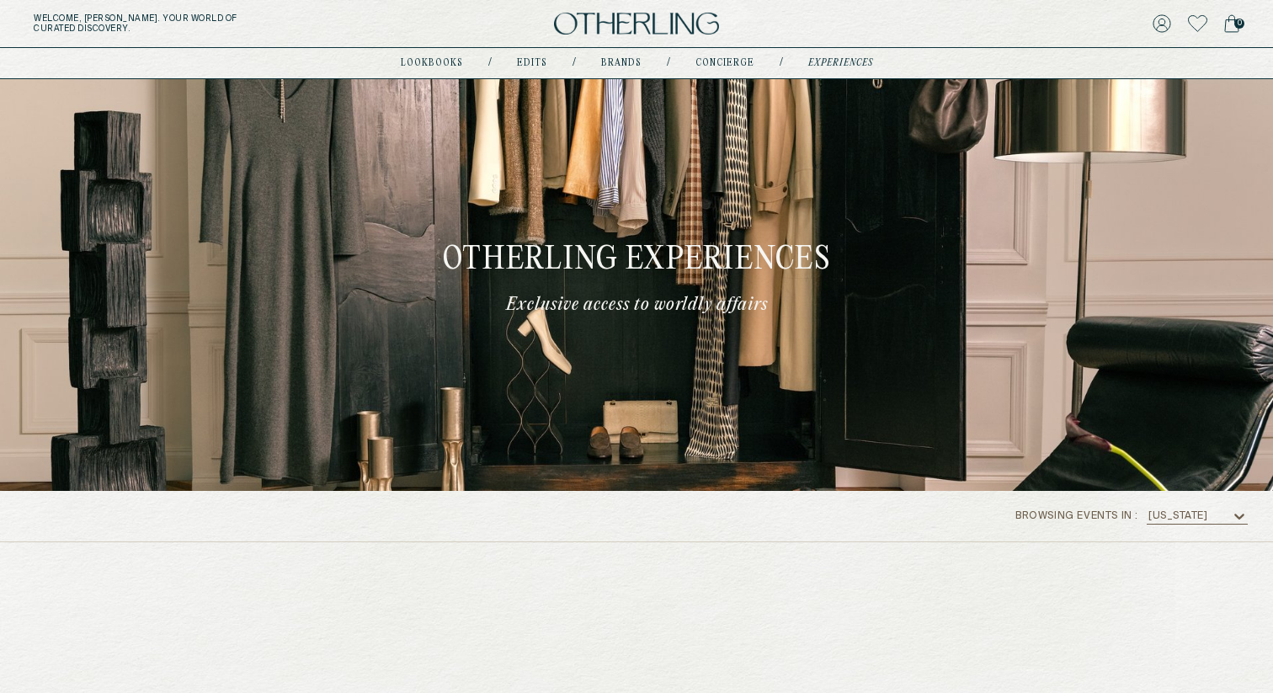
click at [658, 31] on img at bounding box center [636, 24] width 165 height 23
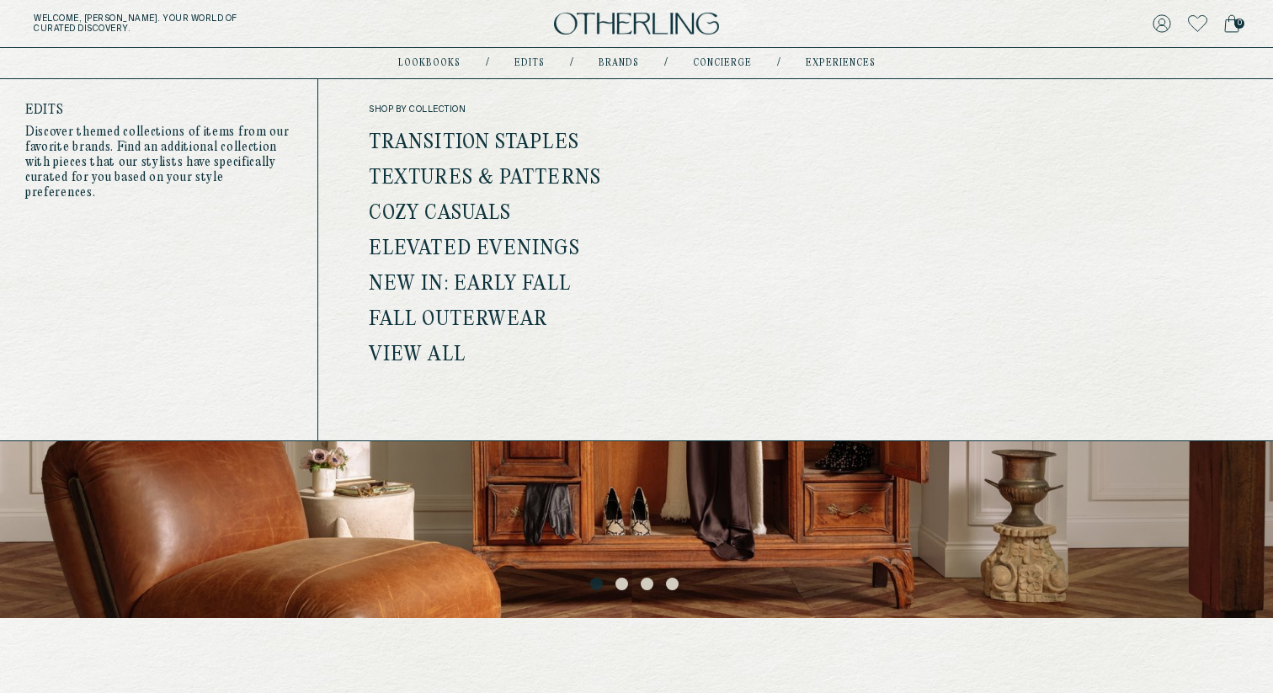
click at [420, 347] on link "View all" at bounding box center [417, 355] width 97 height 22
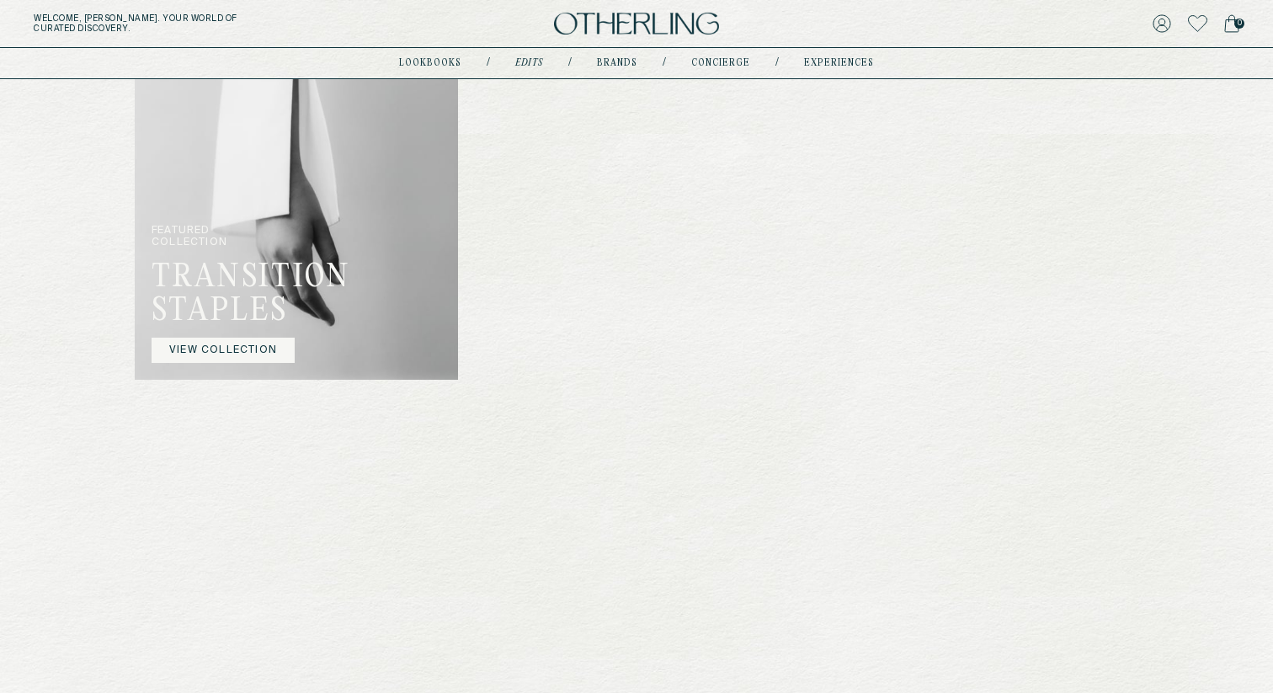
scroll to position [996, 0]
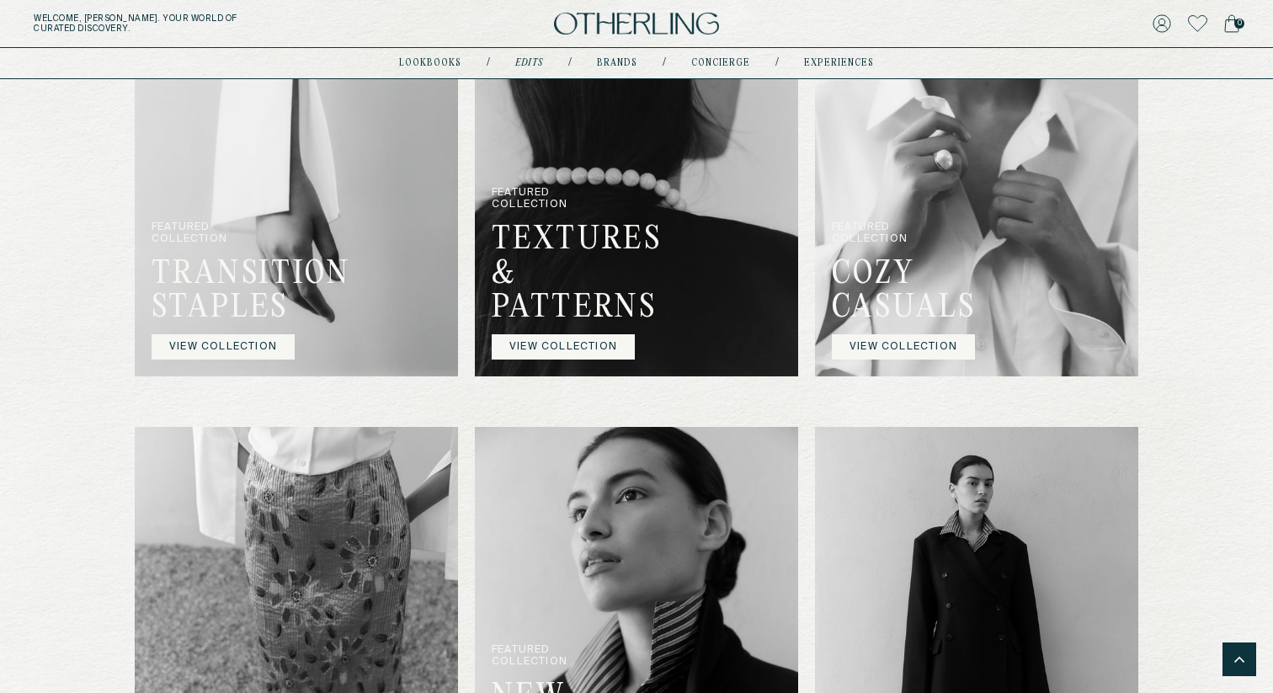
click at [545, 360] on link "VIEW COLLECTION" at bounding box center [563, 346] width 143 height 25
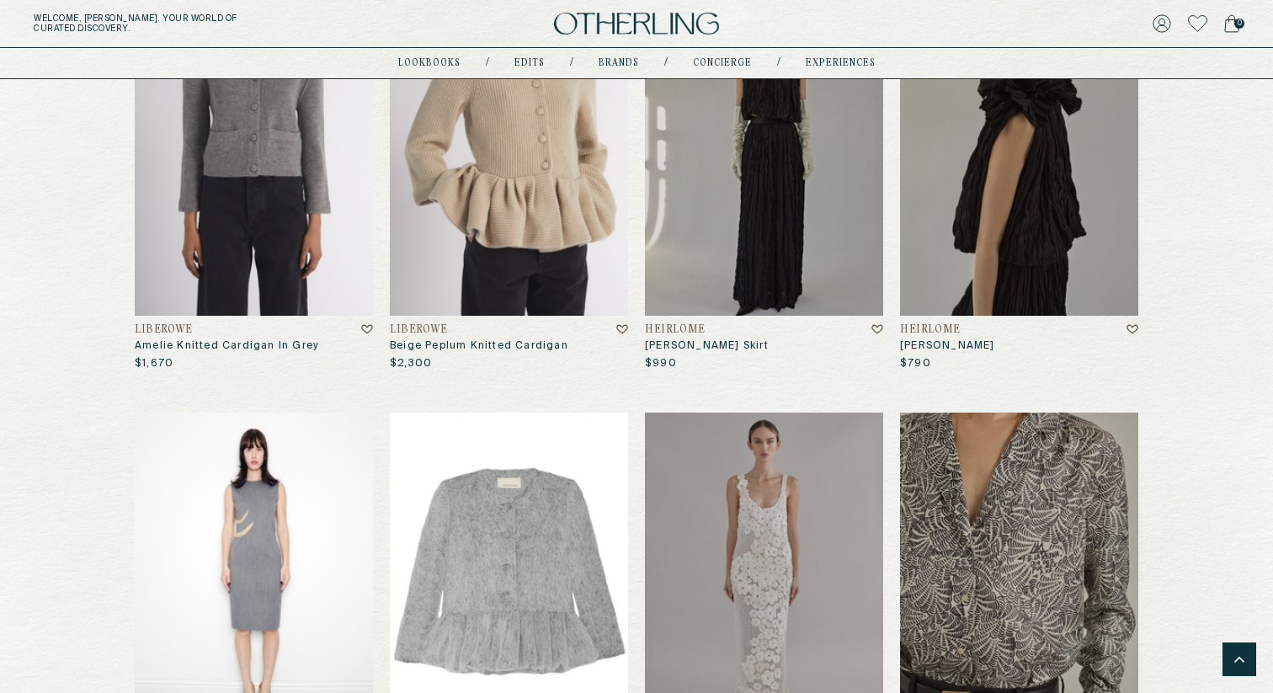
scroll to position [2143, 0]
